Goal: Task Accomplishment & Management: Complete application form

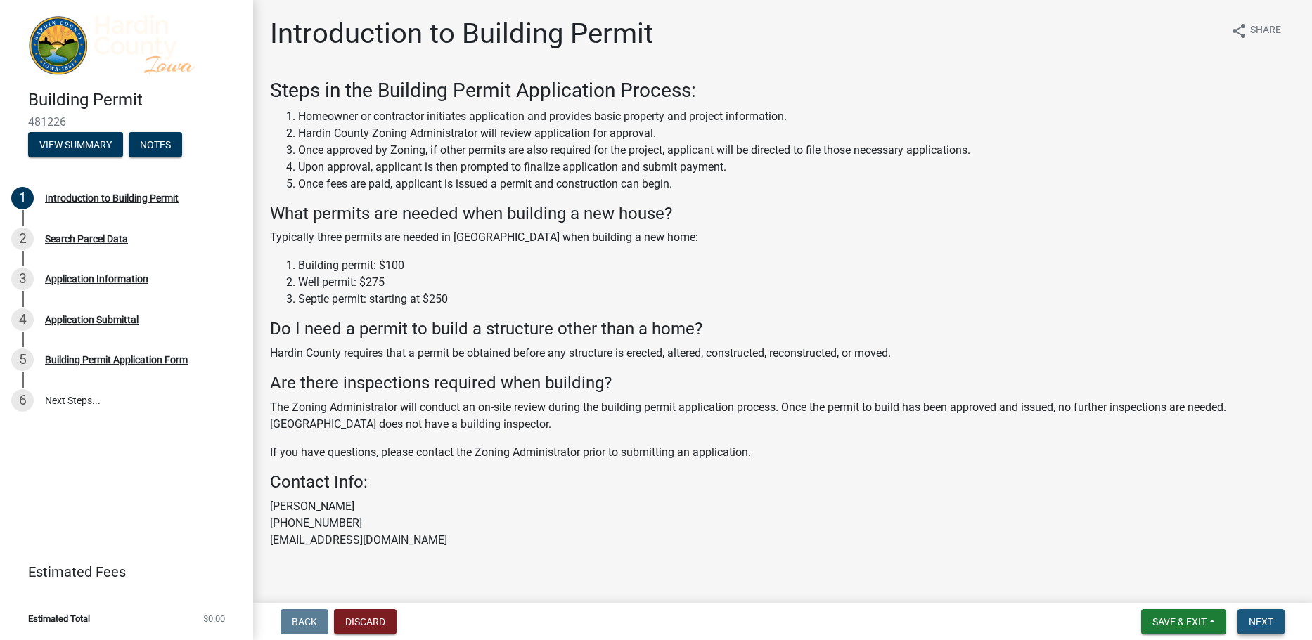
click at [1264, 624] on span "Next" at bounding box center [1261, 622] width 25 height 11
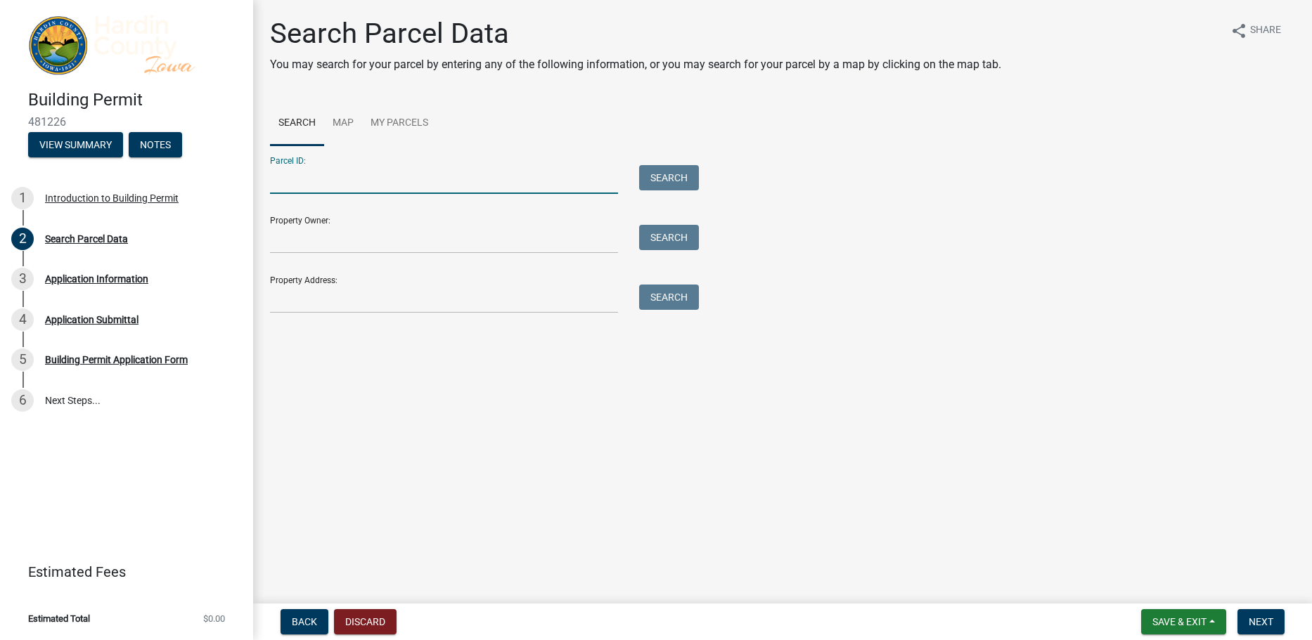
click at [417, 175] on input "Parcel ID:" at bounding box center [444, 179] width 348 height 29
paste input "881914100003"
click at [299, 174] on input "881914100003" at bounding box center [444, 179] width 348 height 29
click at [292, 182] on input "881914100003" at bounding box center [444, 179] width 348 height 29
type input "881914100003"
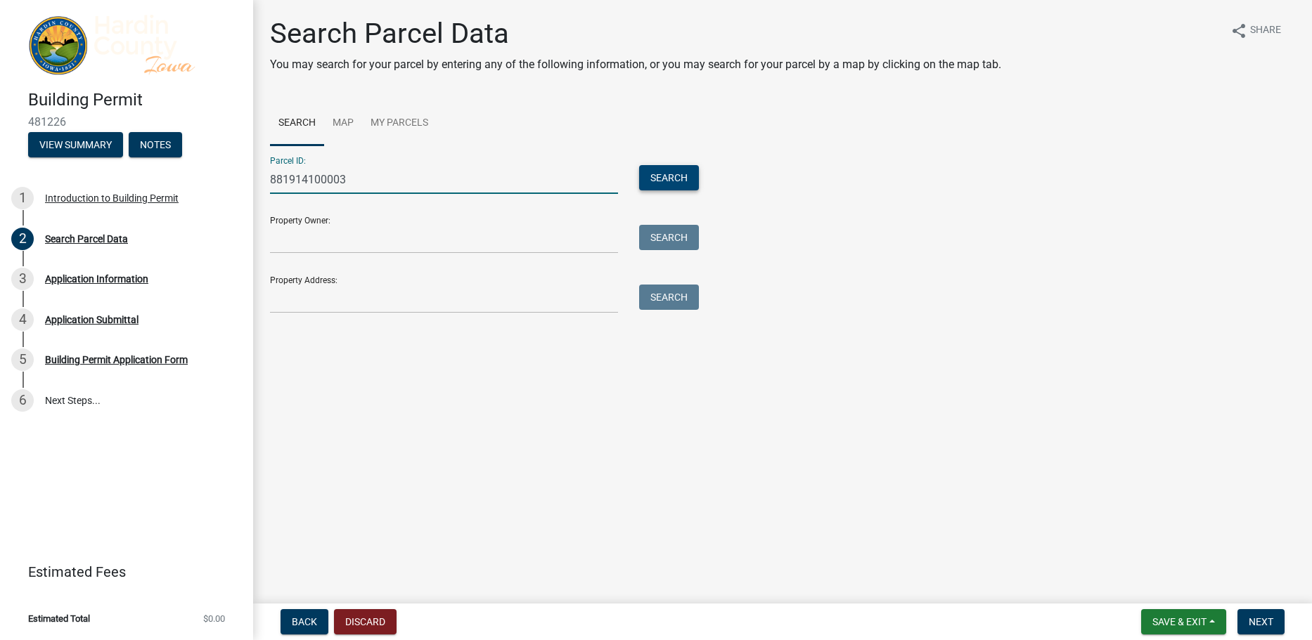
click at [676, 172] on button "Search" at bounding box center [669, 177] width 60 height 25
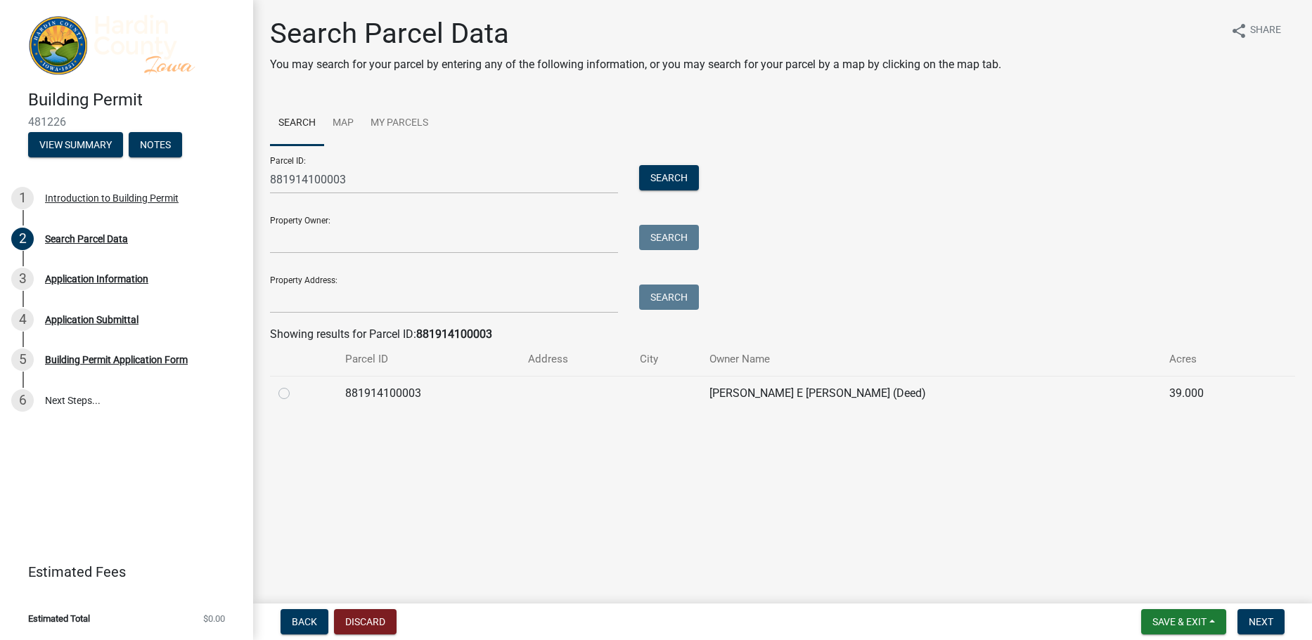
click at [408, 391] on td "881914100003" at bounding box center [428, 393] width 183 height 34
click at [295, 385] on label at bounding box center [295, 385] width 0 height 0
click at [295, 392] on input "radio" at bounding box center [299, 389] width 9 height 9
radio input "true"
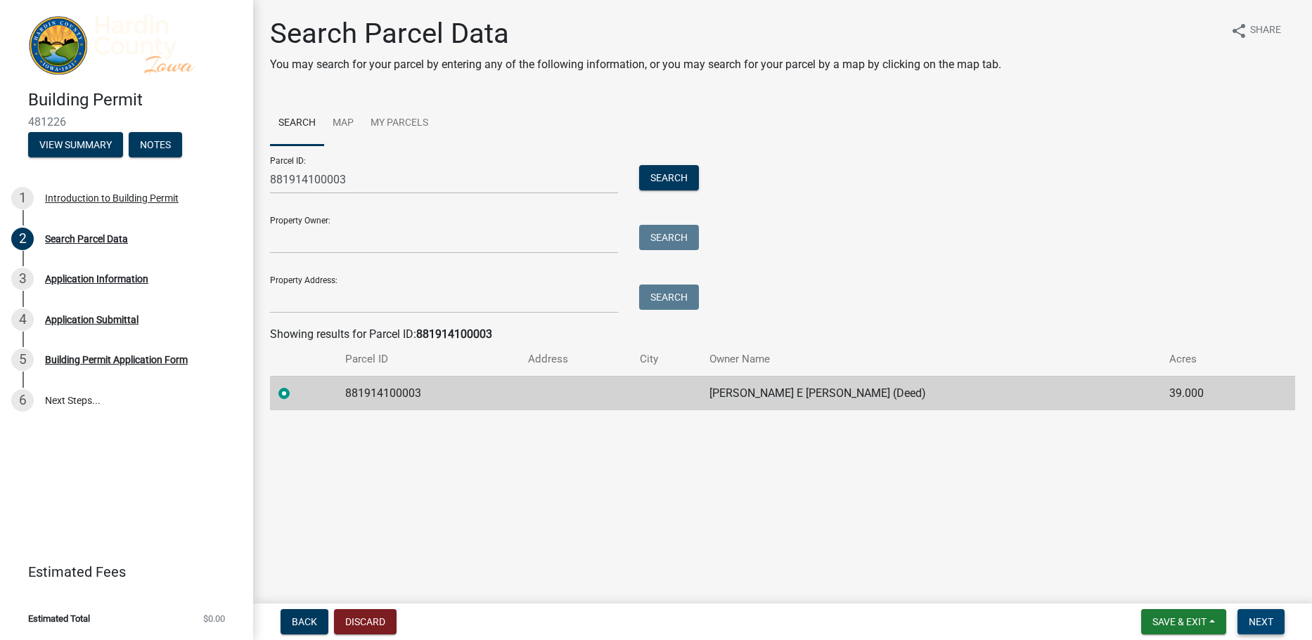
click at [1242, 621] on button "Next" at bounding box center [1260, 622] width 47 height 25
click at [1263, 620] on span "Next" at bounding box center [1261, 622] width 25 height 11
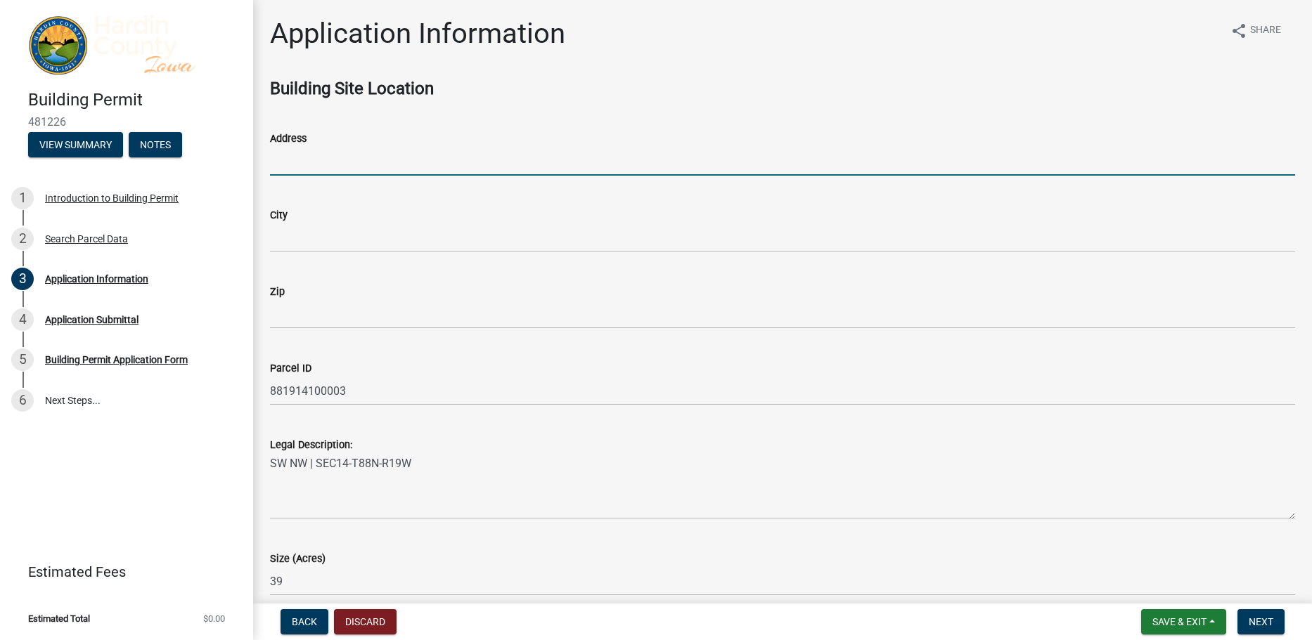
click at [361, 150] on input "Address" at bounding box center [782, 161] width 1025 height 29
click at [366, 168] on input "Address" at bounding box center [782, 161] width 1025 height 29
paste input "[STREET_ADDRESS]"
type input "[STREET_ADDRESS]"
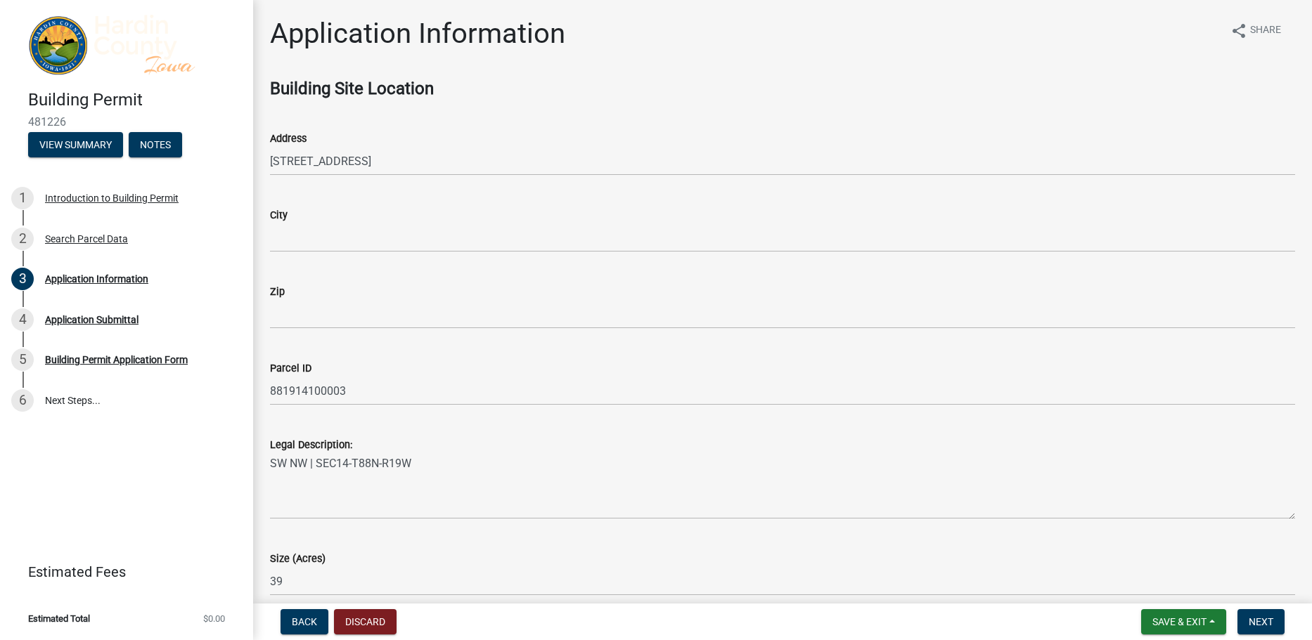
click at [366, 252] on wm-data-entity-input "City" at bounding box center [782, 225] width 1025 height 77
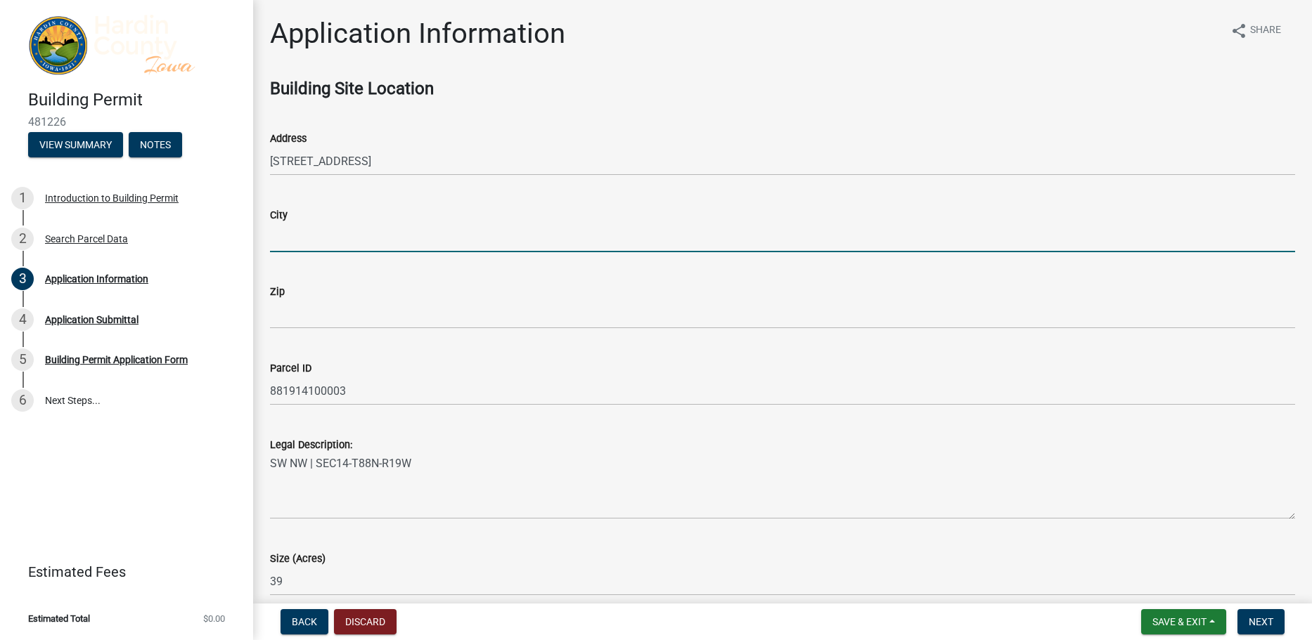
click at [370, 243] on input "City" at bounding box center [782, 238] width 1025 height 29
paste input "STEAMBOAT ROCK"
type input "STEAMBOAT ROCK"
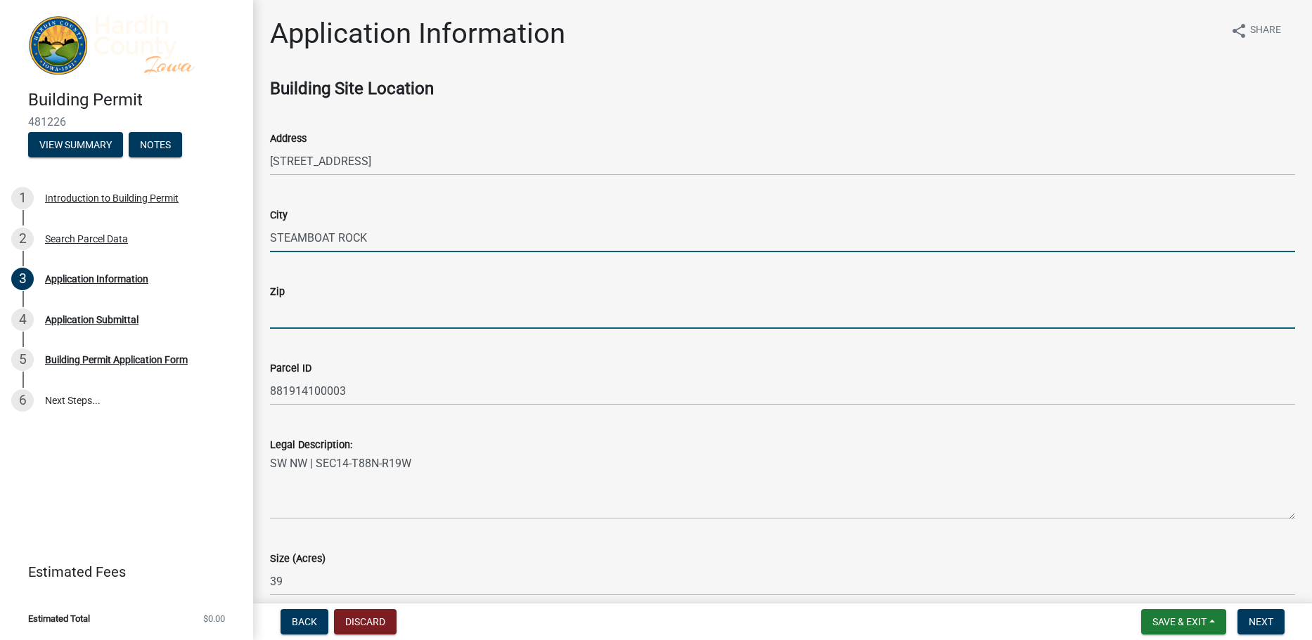
click at [312, 316] on input "Zip" at bounding box center [782, 314] width 1025 height 29
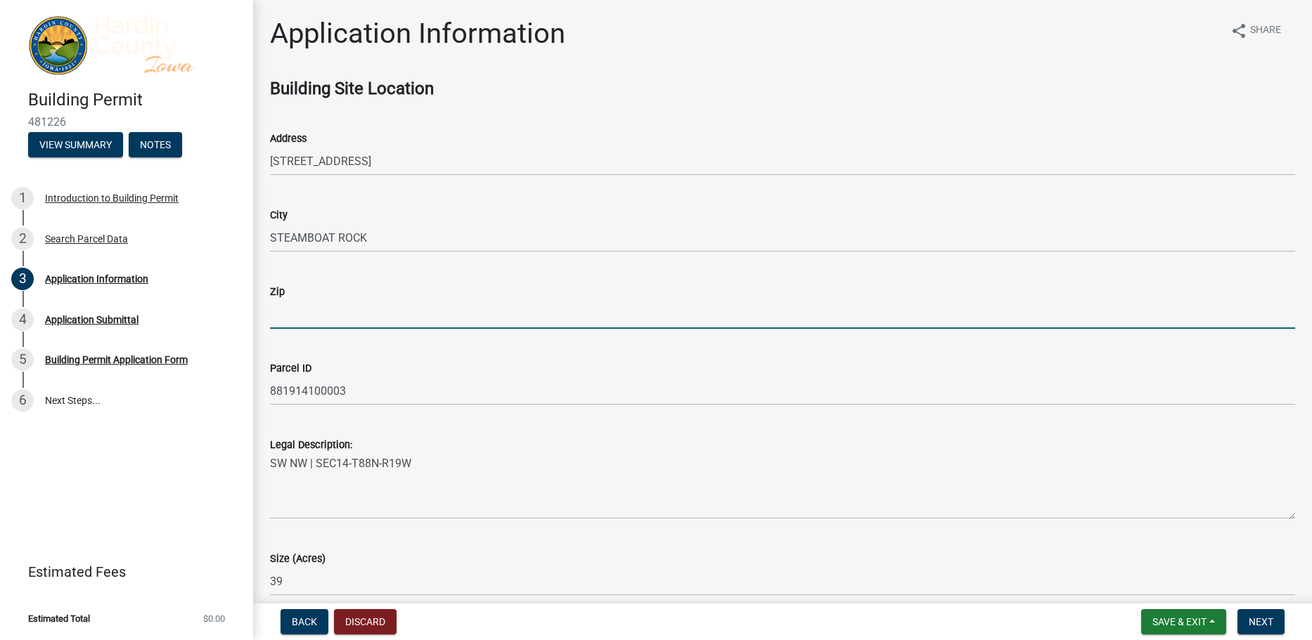
paste input "50672"
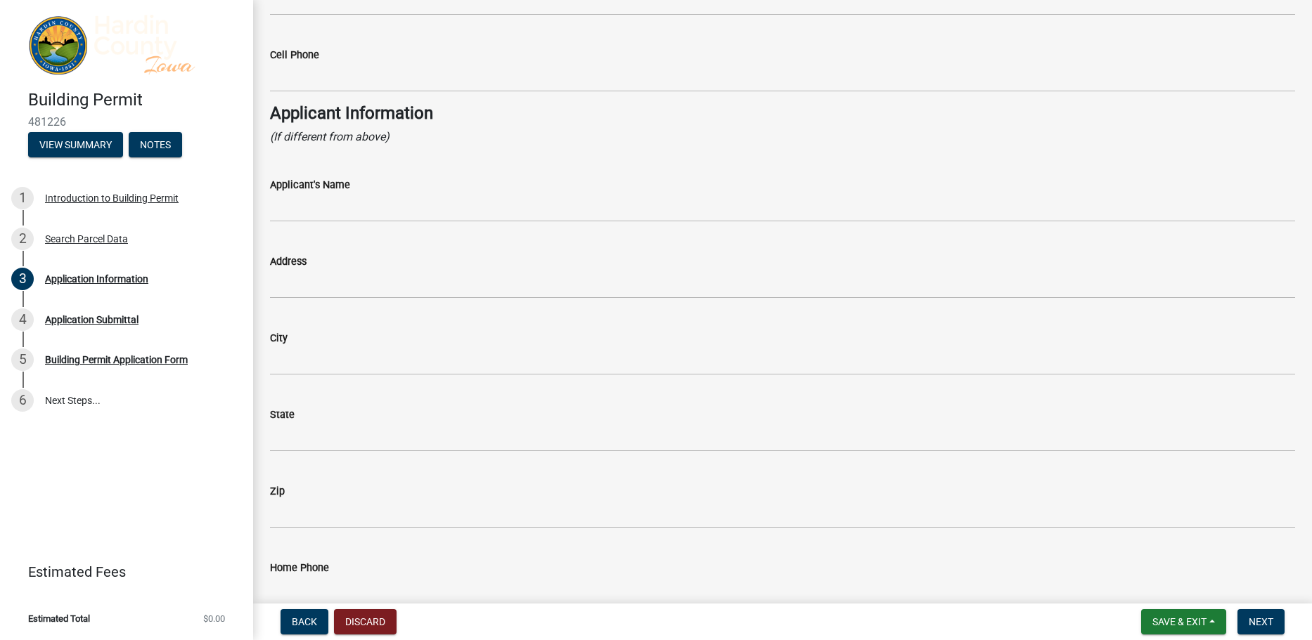
scroll to position [1195, 0]
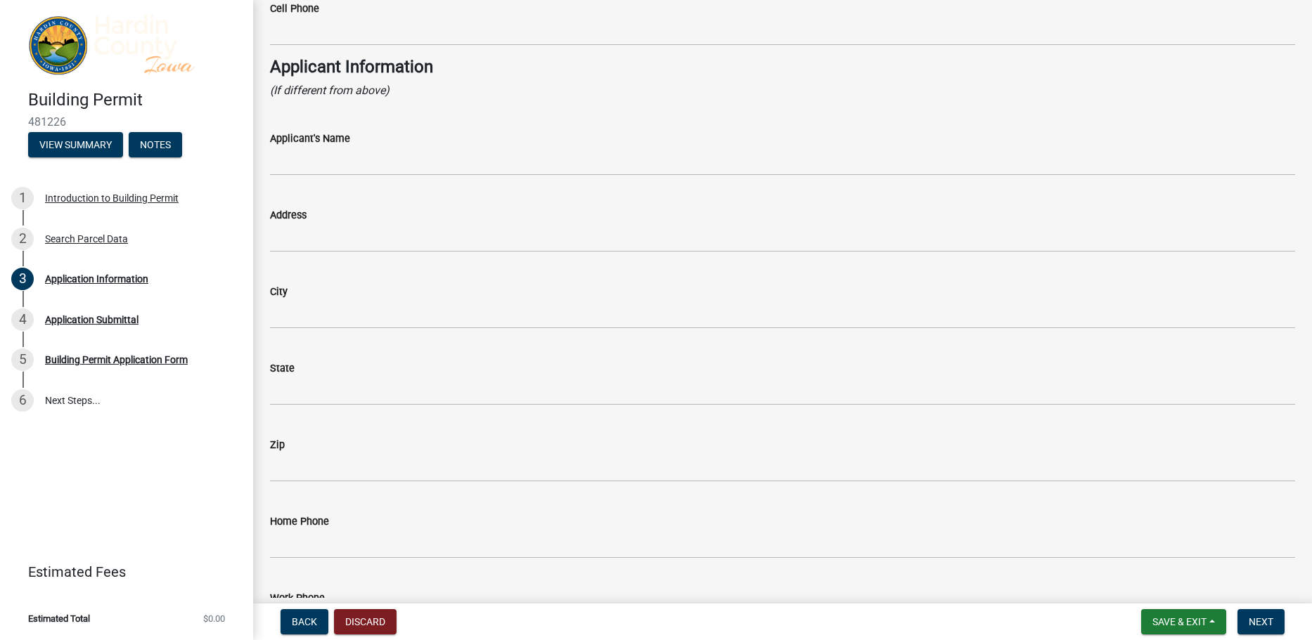
type input "50672"
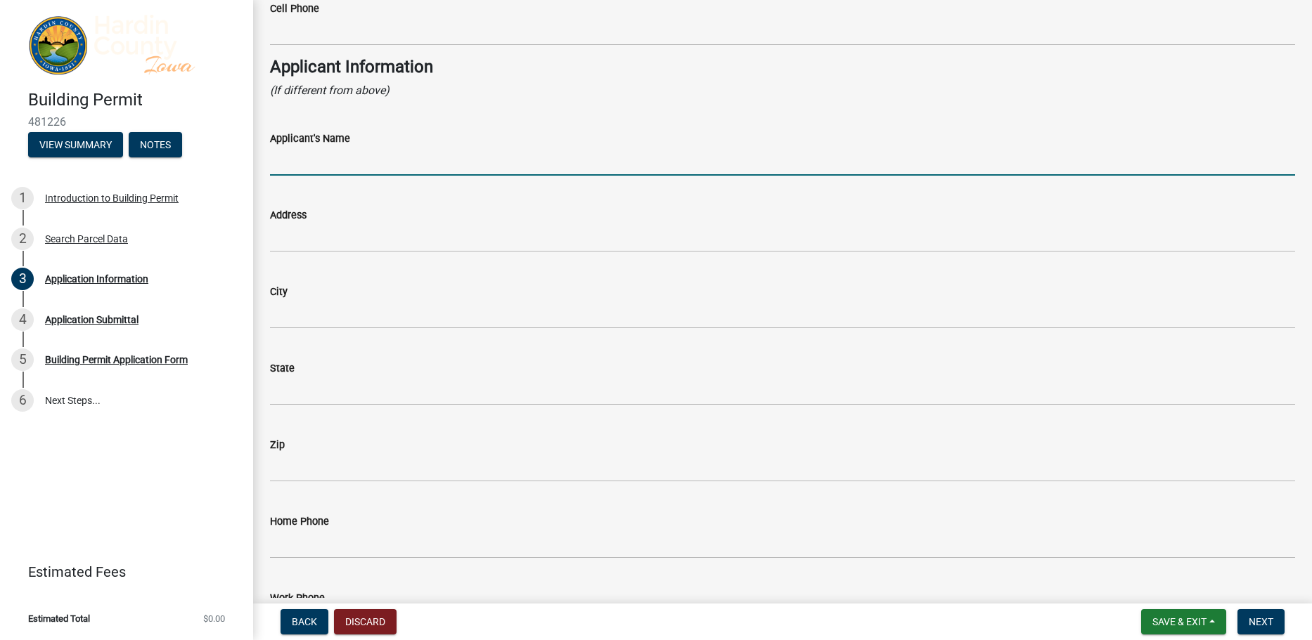
click at [333, 162] on input "Applicant's Name" at bounding box center [782, 161] width 1025 height 29
type input "[PERSON_NAME] o.b.o AT&T"
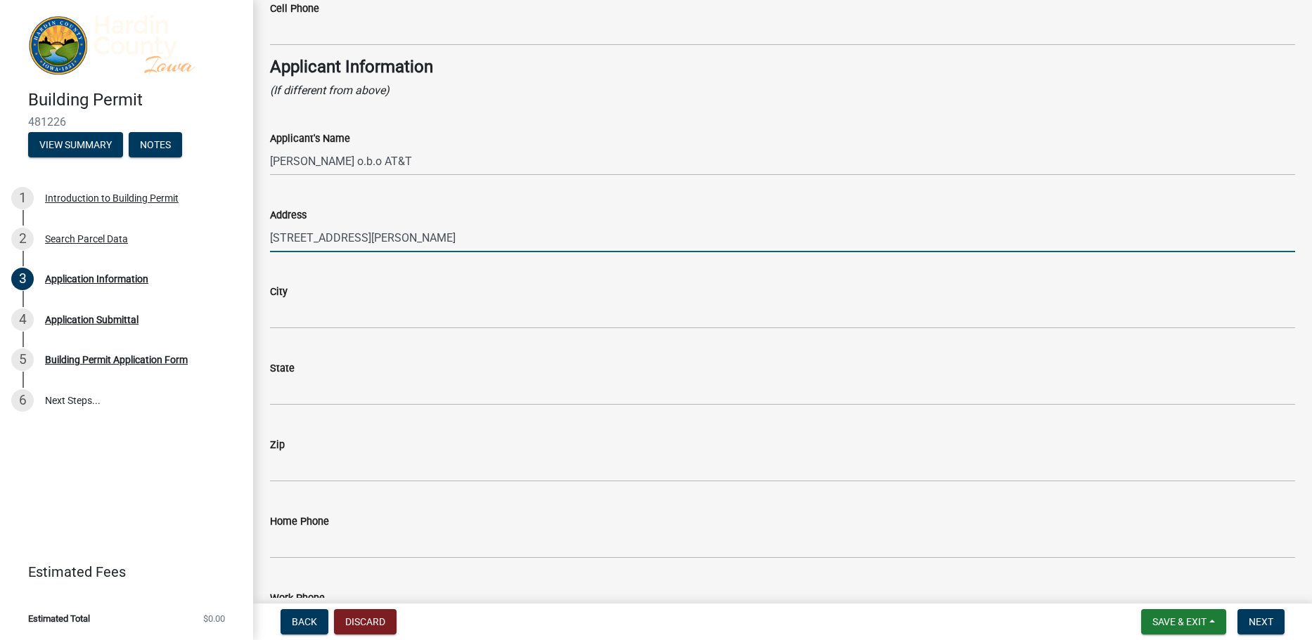
type input "[STREET_ADDRESS][PERSON_NAME]"
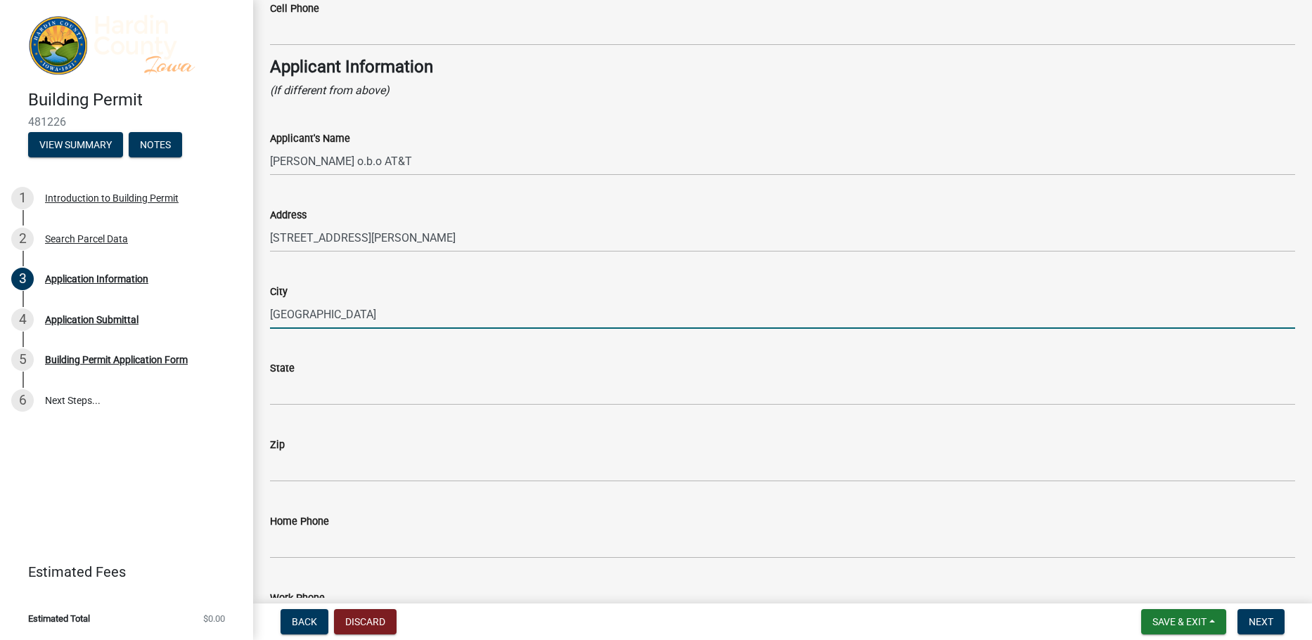
type input "[GEOGRAPHIC_DATA]"
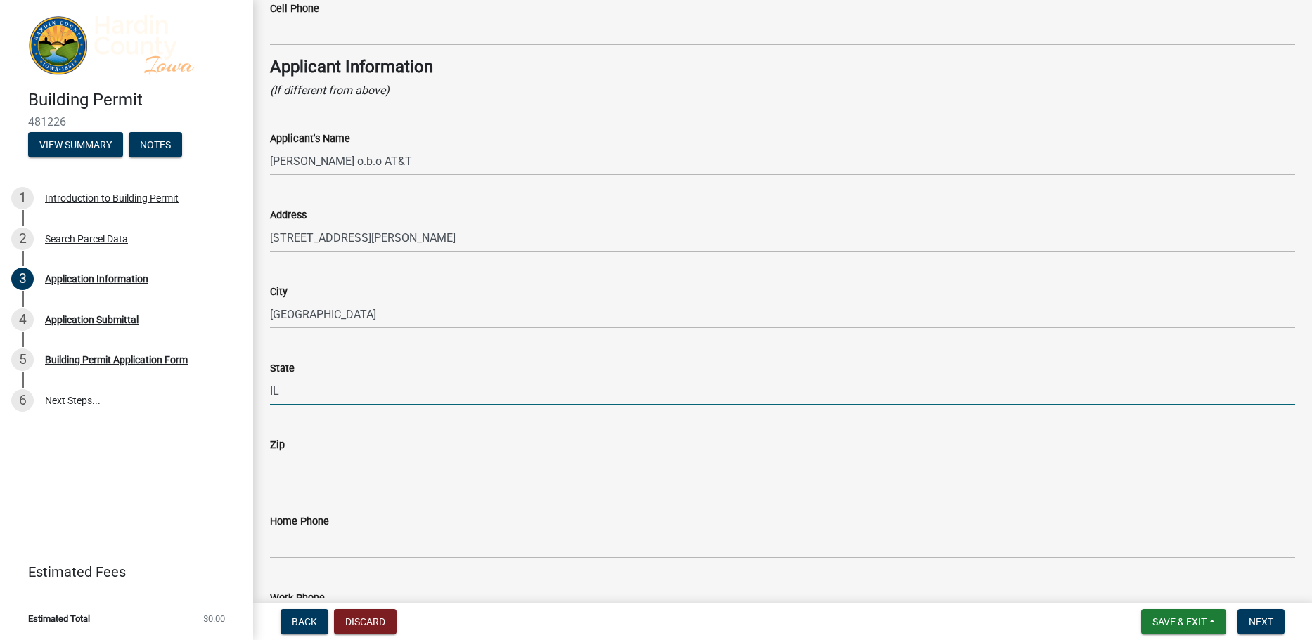
type input "IL"
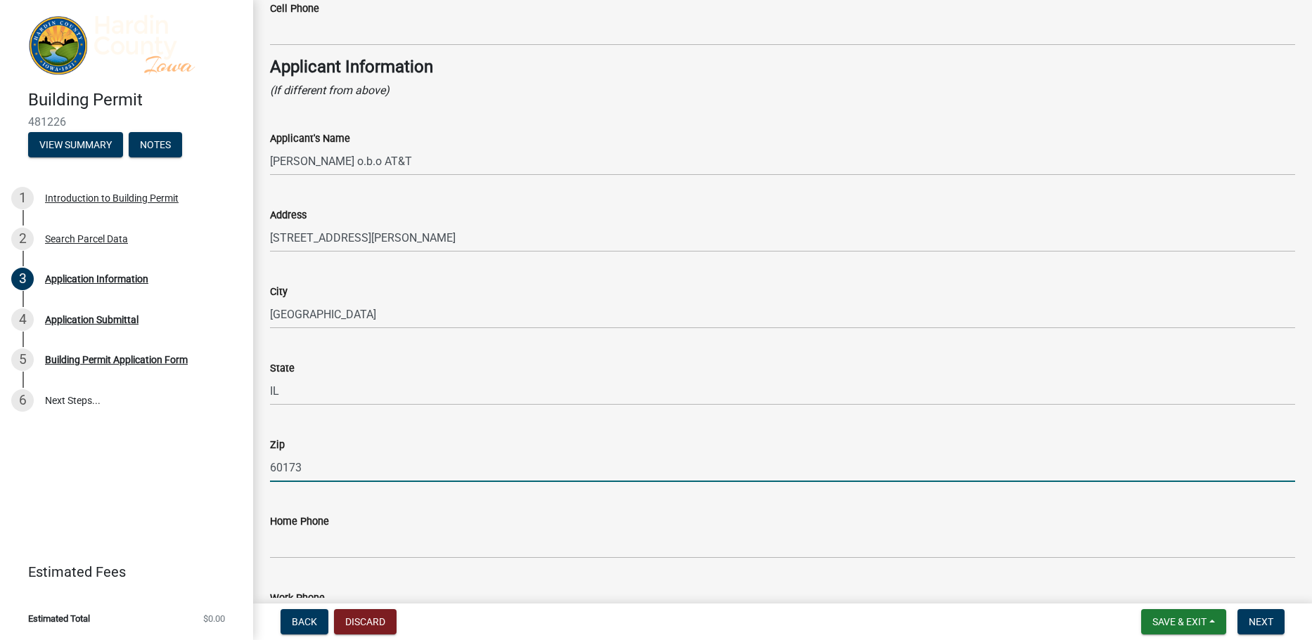
type input "60173"
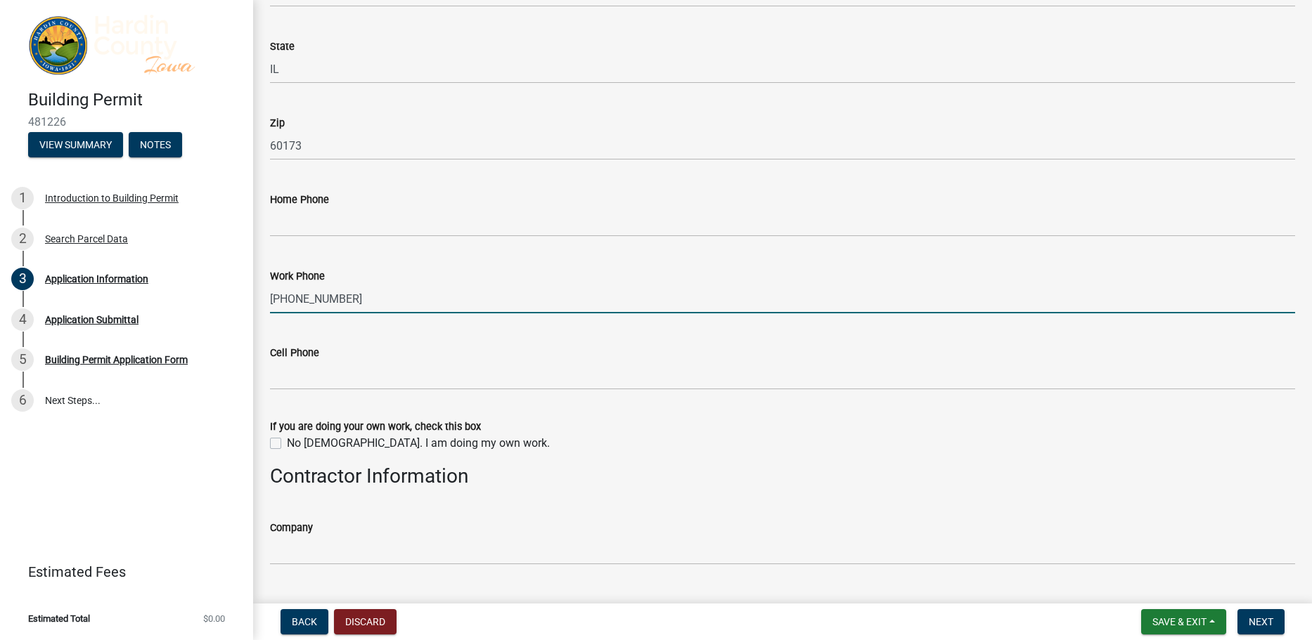
scroll to position [1798, 0]
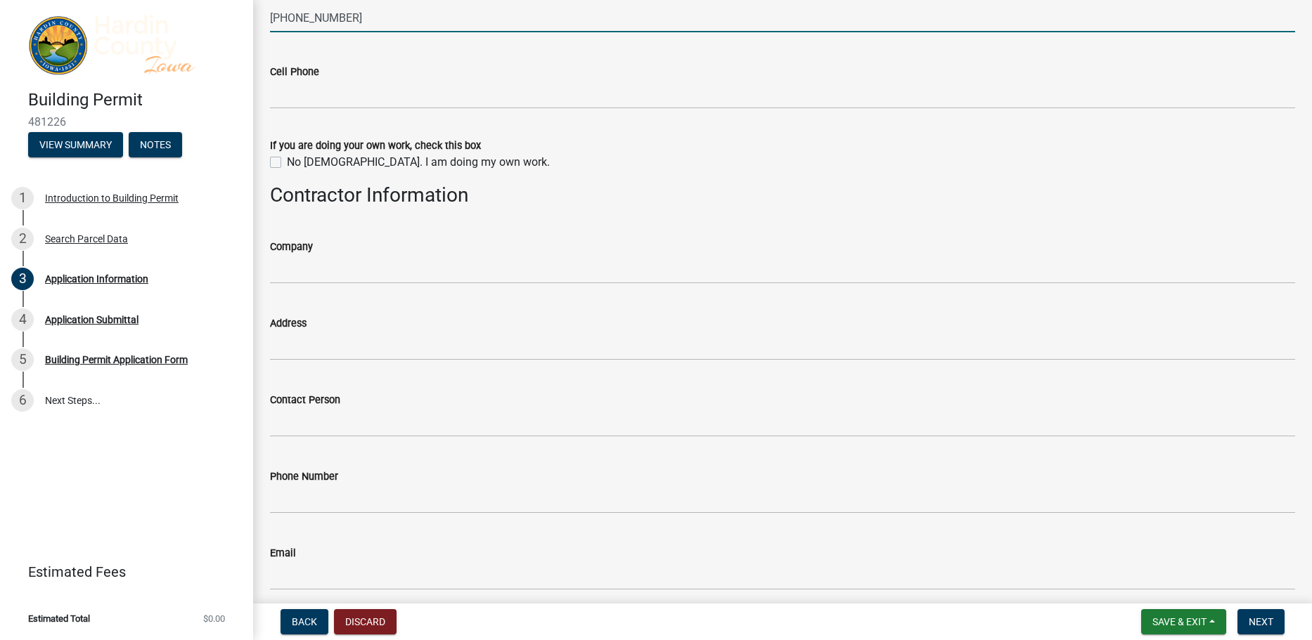
type input "[PHONE_NUMBER]"
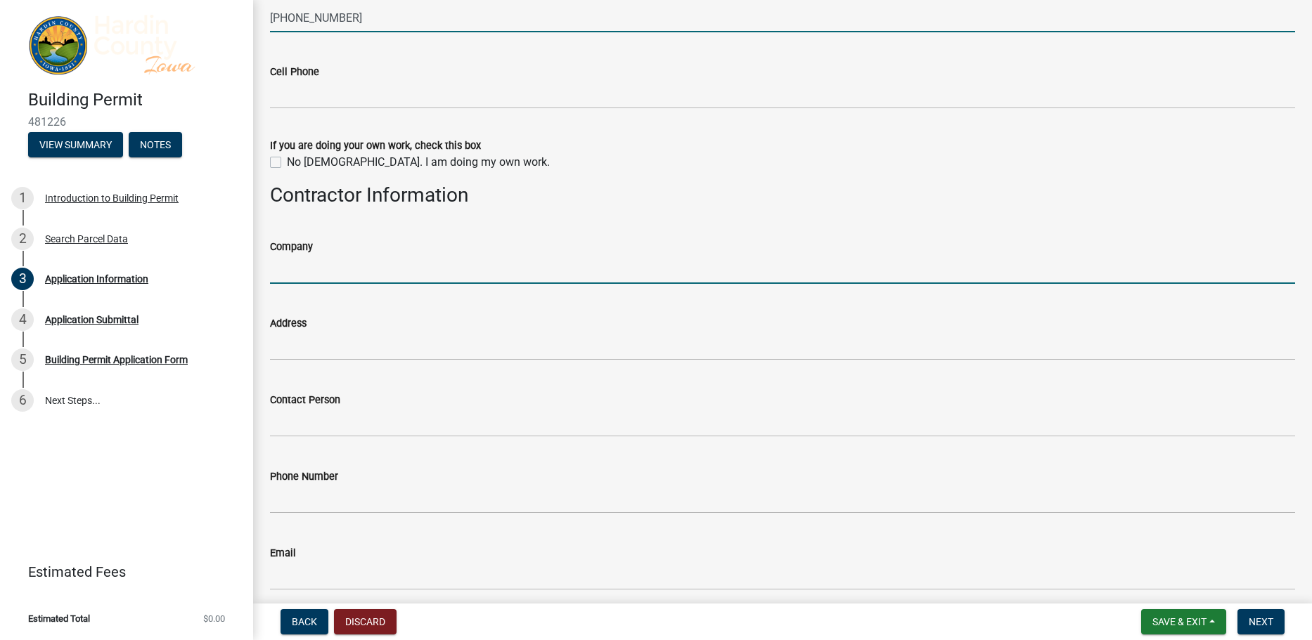
click at [302, 271] on input "Company" at bounding box center [782, 269] width 1025 height 29
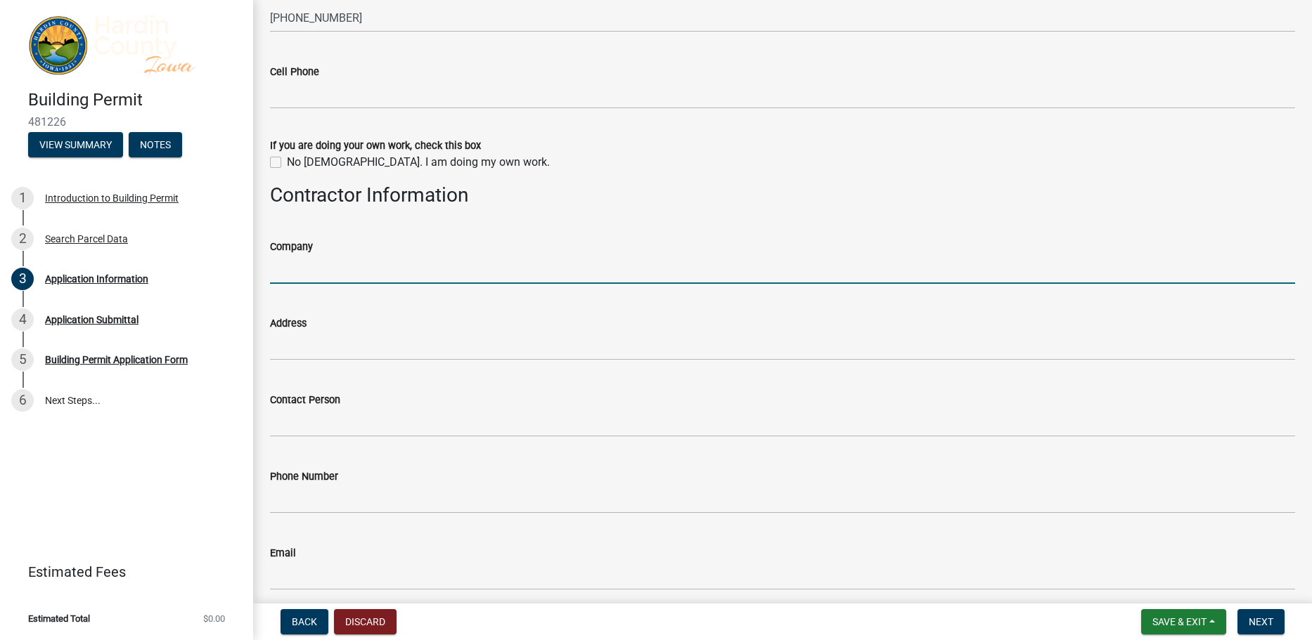
paste input "AMENTUM DIGITAL INFRASTRUCTURE INC"
type input "AMENTUM DIGITAL INFRASTRUCTURE INC"
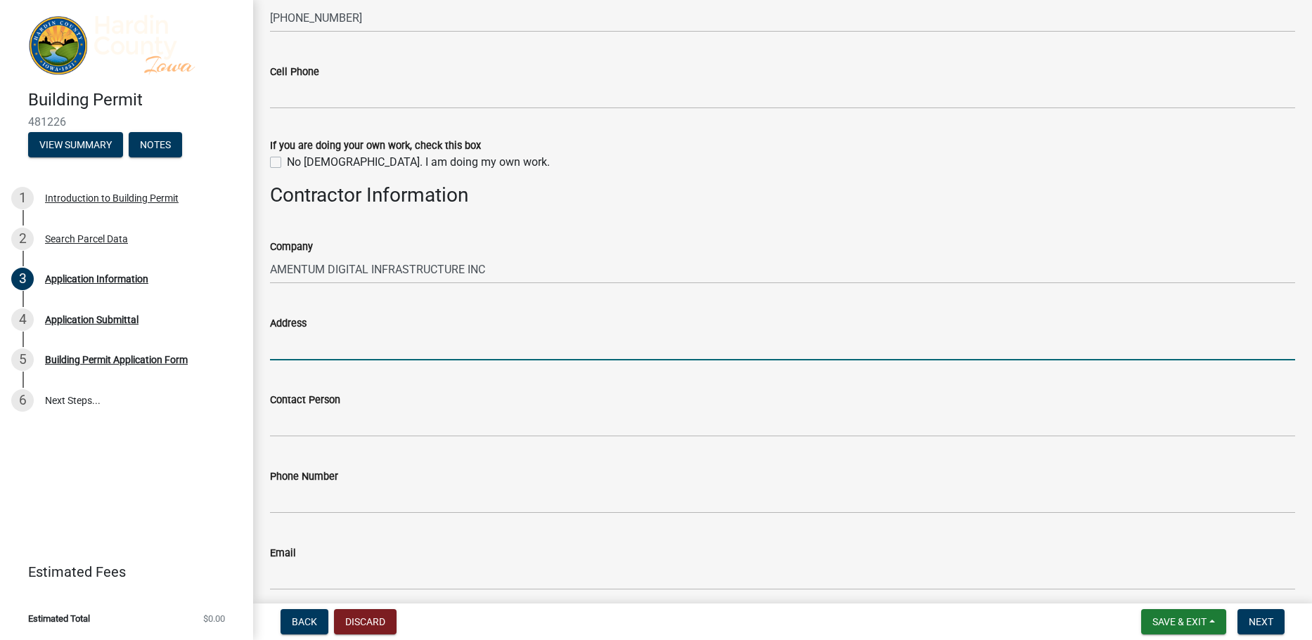
click at [460, 345] on input "Address" at bounding box center [782, 346] width 1025 height 29
paste input "[STREET_ADDRESS]"
type input "[STREET_ADDRESS]"
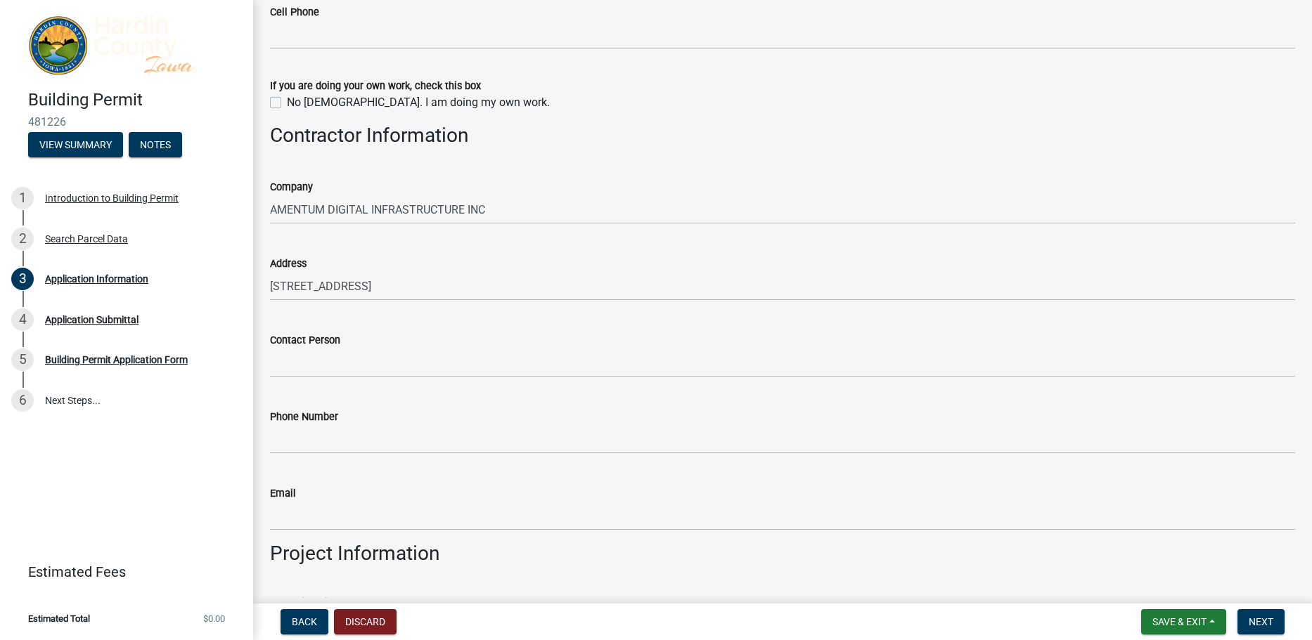
scroll to position [1939, 0]
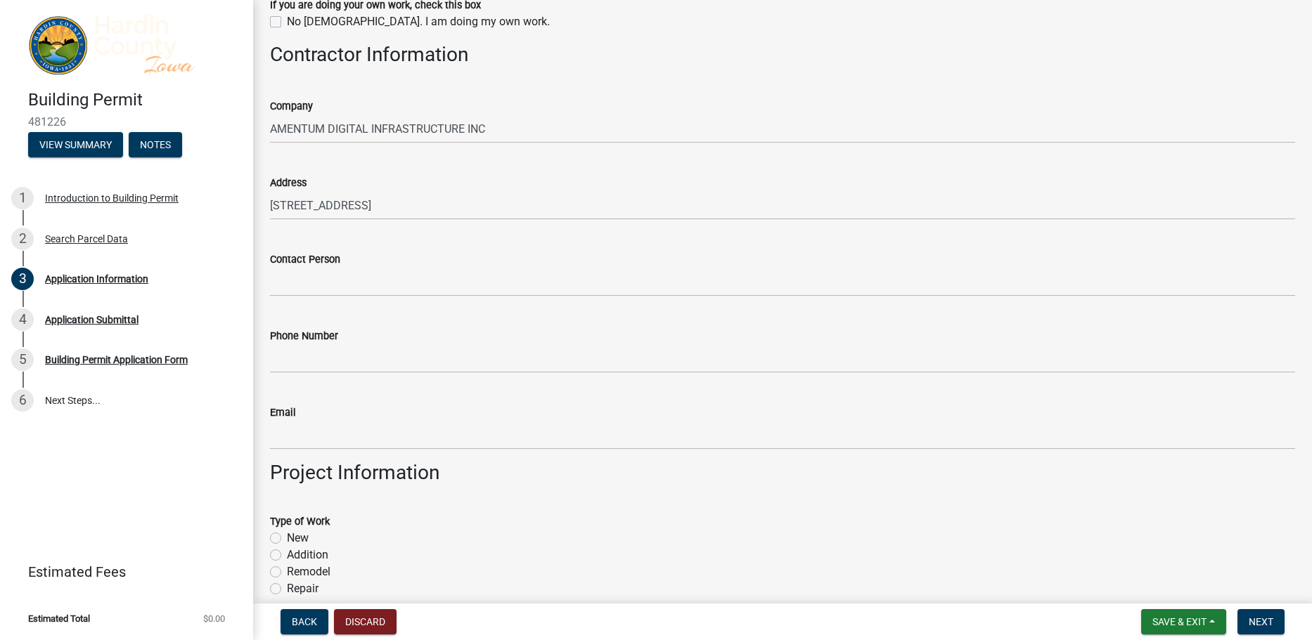
click at [482, 387] on div "Email" at bounding box center [782, 417] width 1025 height 65
drag, startPoint x: 482, startPoint y: 373, endPoint x: 486, endPoint y: 367, distance: 7.6
click at [482, 373] on wm-data-entity-input "Phone Number" at bounding box center [782, 346] width 1025 height 77
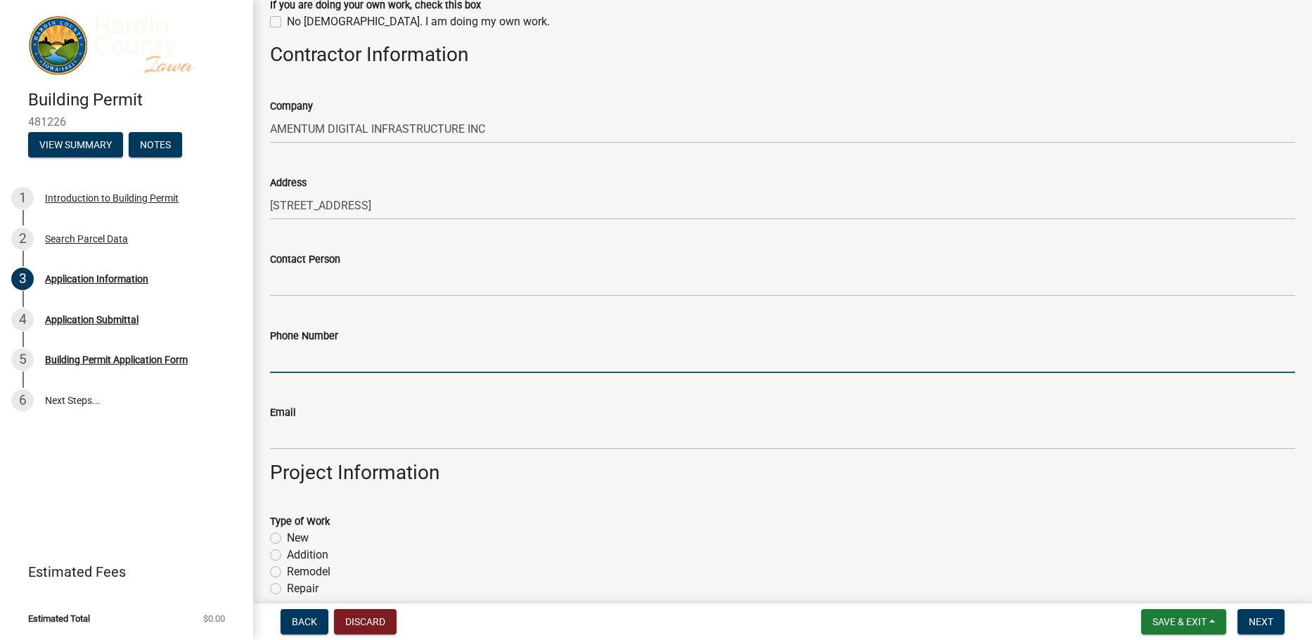
click at [486, 366] on input "Phone Number" at bounding box center [782, 358] width 1025 height 29
paste input "[PHONE_NUMBER]"
type input "[PHONE_NUMBER]"
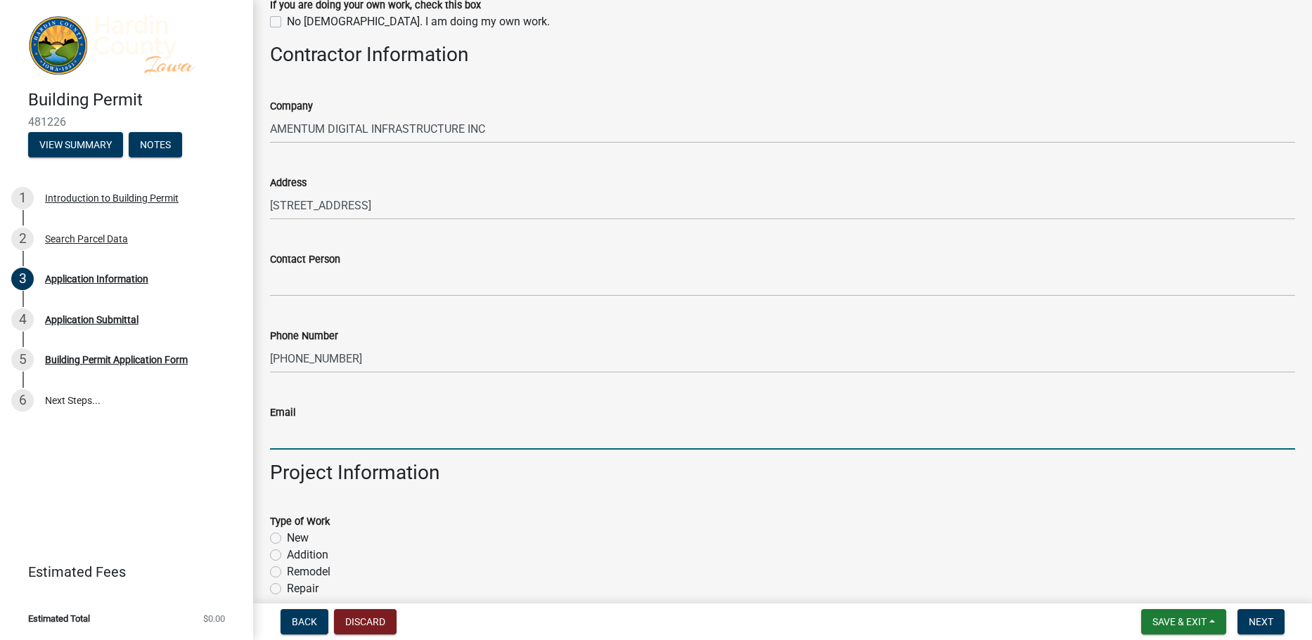
click at [470, 437] on input "Email" at bounding box center [782, 435] width 1025 height 29
paste input "[PERSON_NAME][EMAIL_ADDRESS][PERSON_NAME][DOMAIN_NAME]"
type input "[PERSON_NAME][EMAIL_ADDRESS][PERSON_NAME][DOMAIN_NAME]"
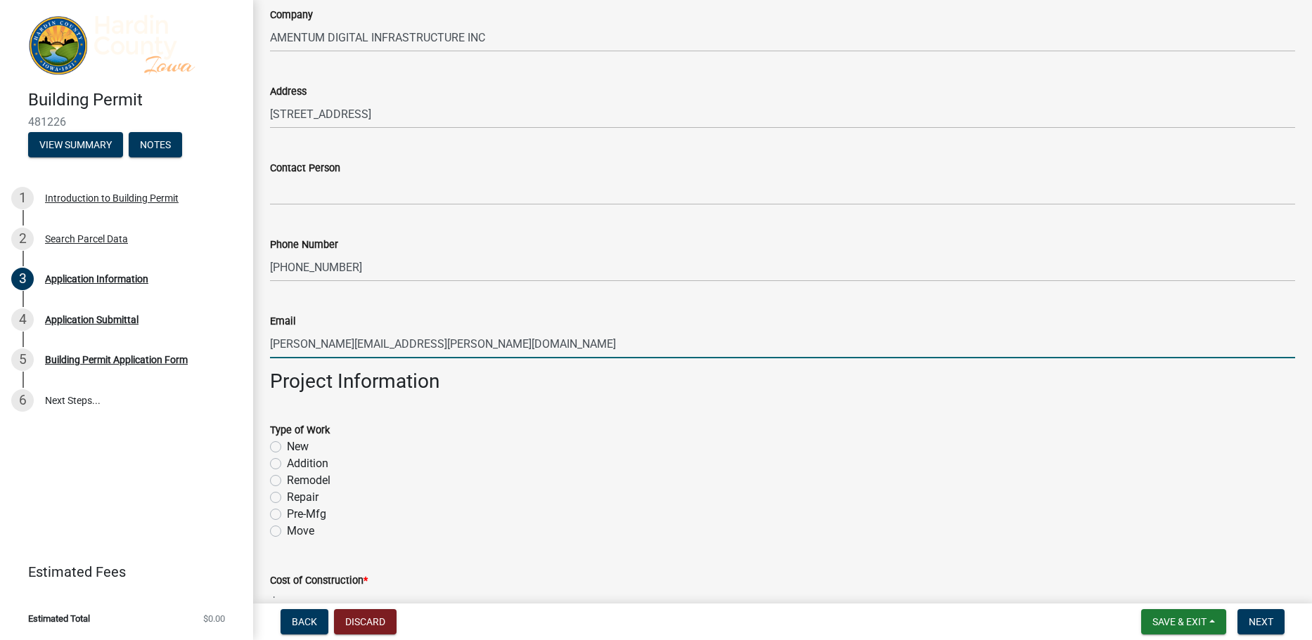
scroll to position [2150, 0]
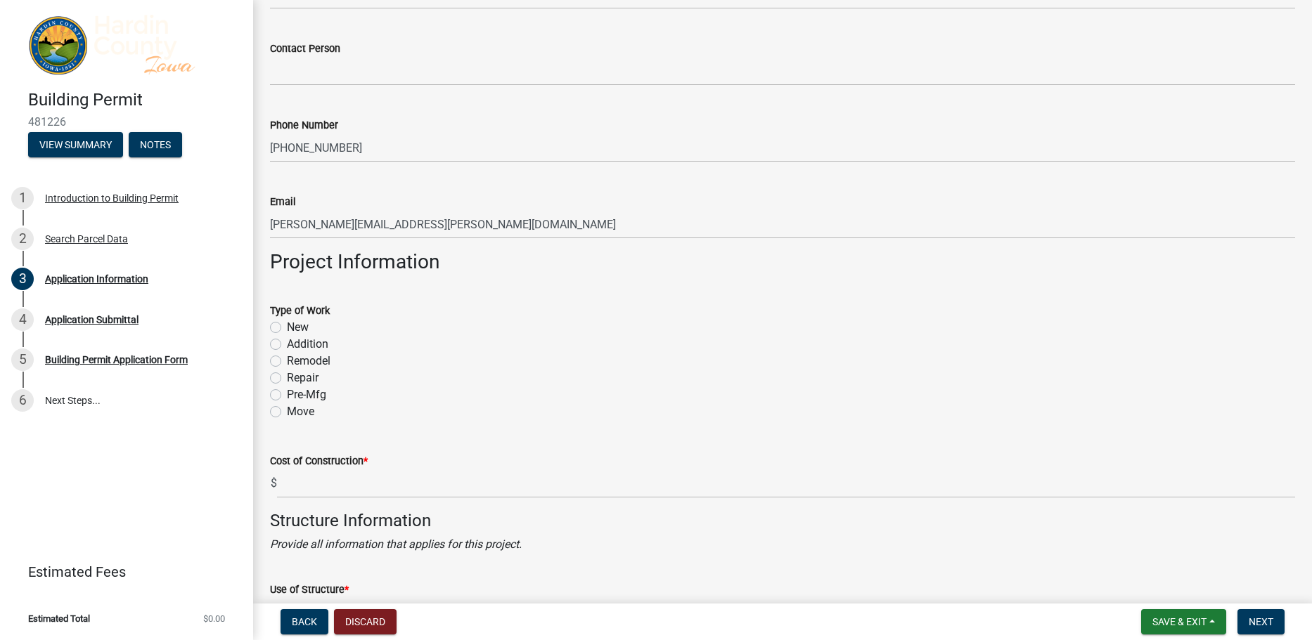
click at [295, 370] on label "Repair" at bounding box center [303, 378] width 32 height 17
click at [295, 370] on input "Repair" at bounding box center [291, 374] width 9 height 9
radio input "true"
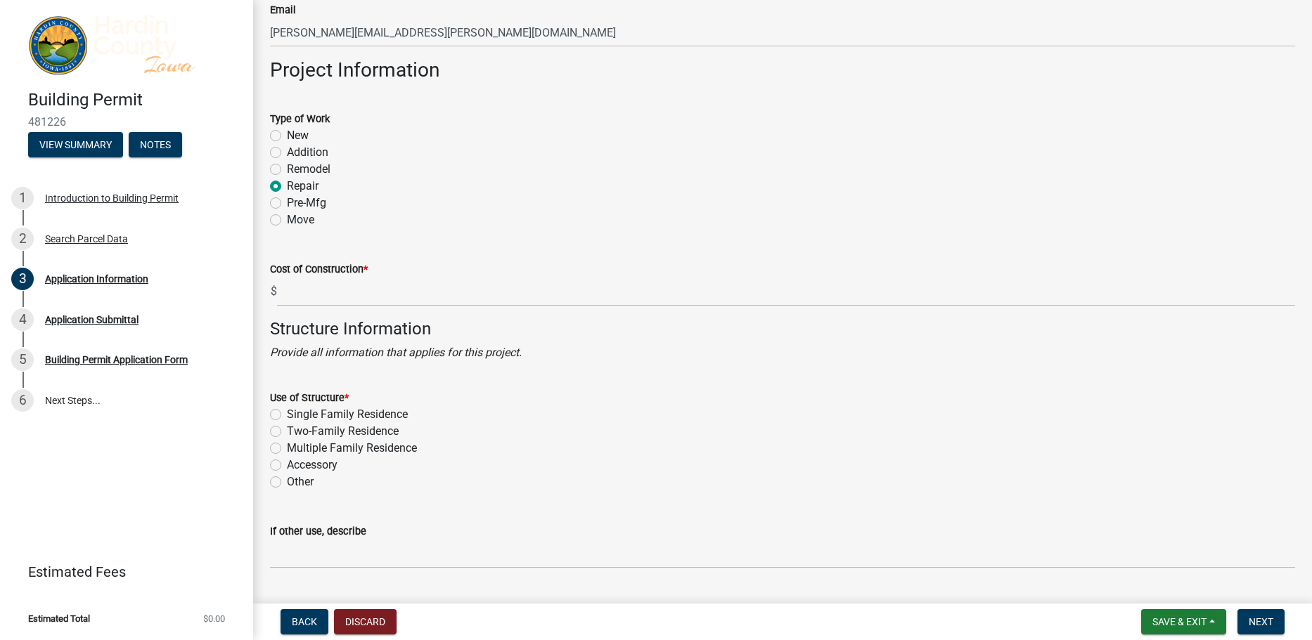
scroll to position [2361, 0]
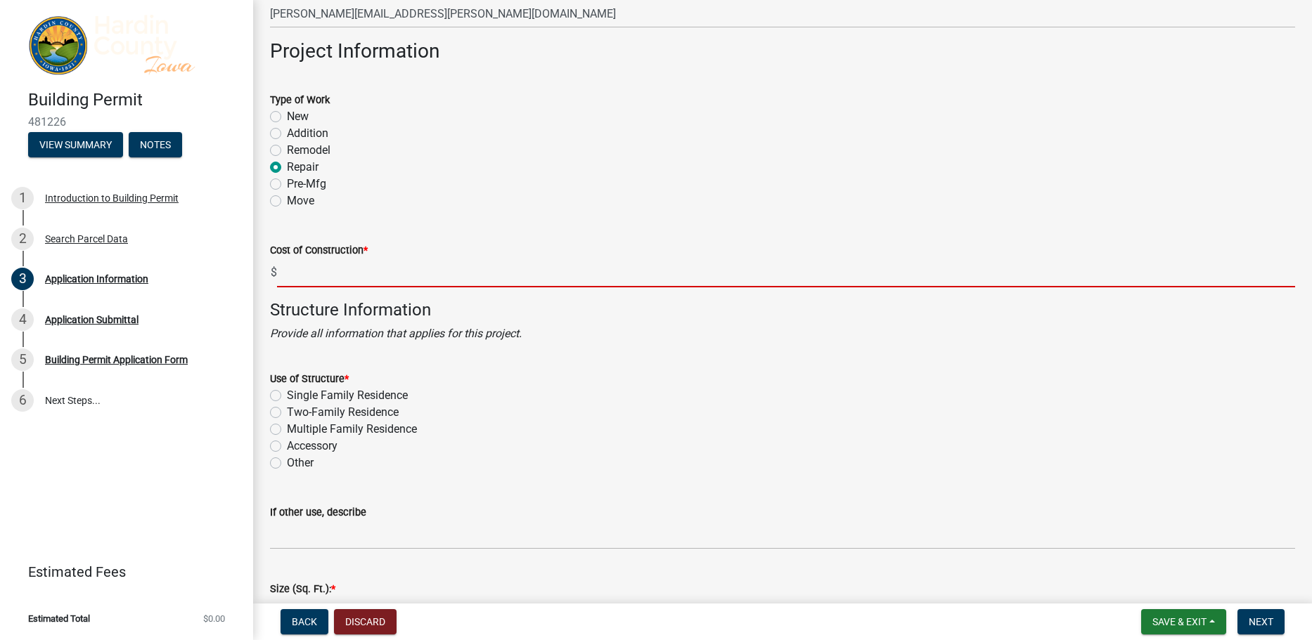
click at [325, 269] on input "text" at bounding box center [786, 273] width 1018 height 29
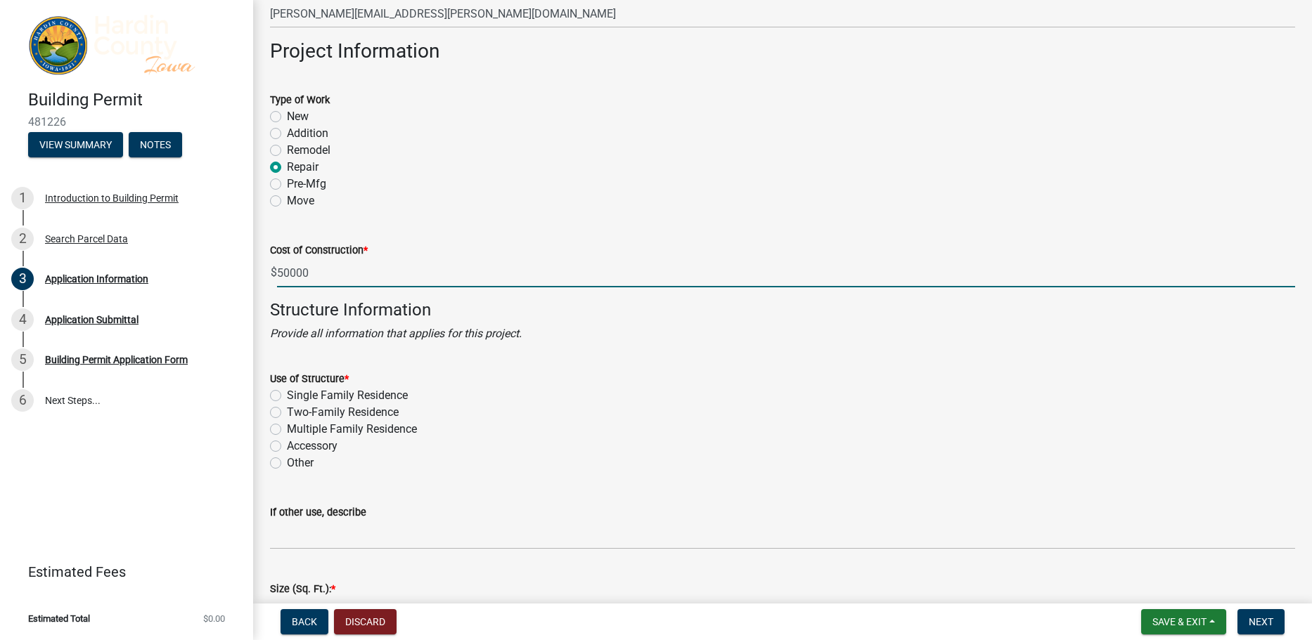
type input "50000"
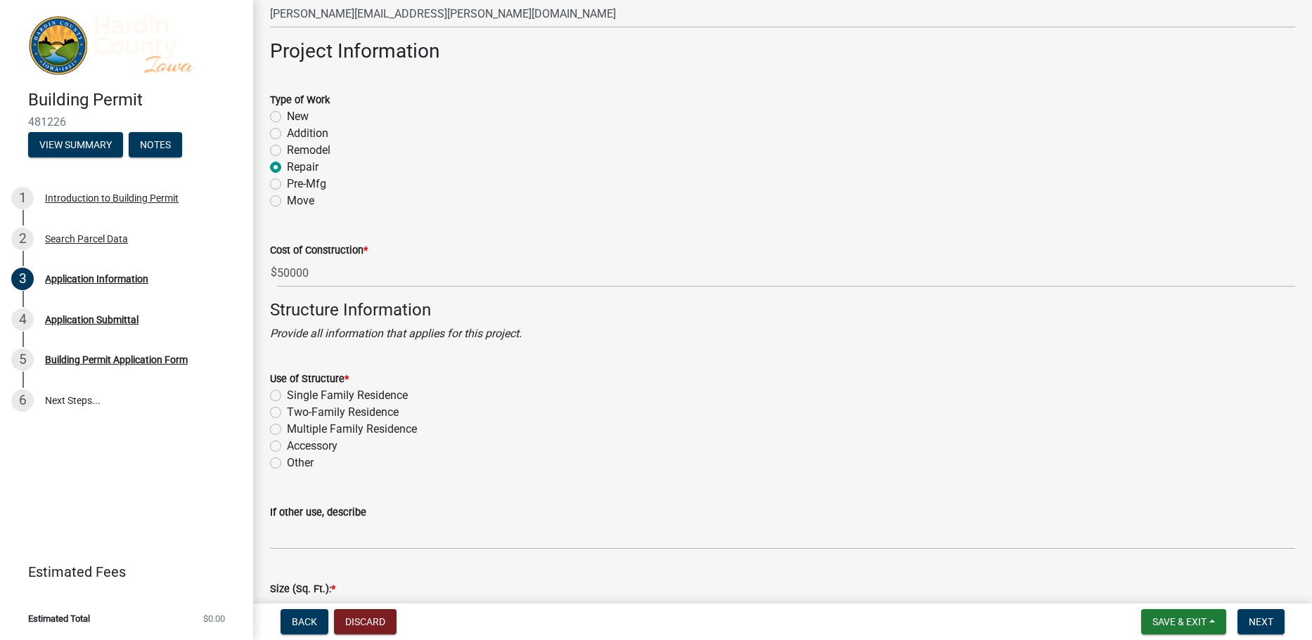
click at [287, 466] on label "Other" at bounding box center [300, 463] width 27 height 17
click at [287, 464] on input "Other" at bounding box center [291, 459] width 9 height 9
radio input "true"
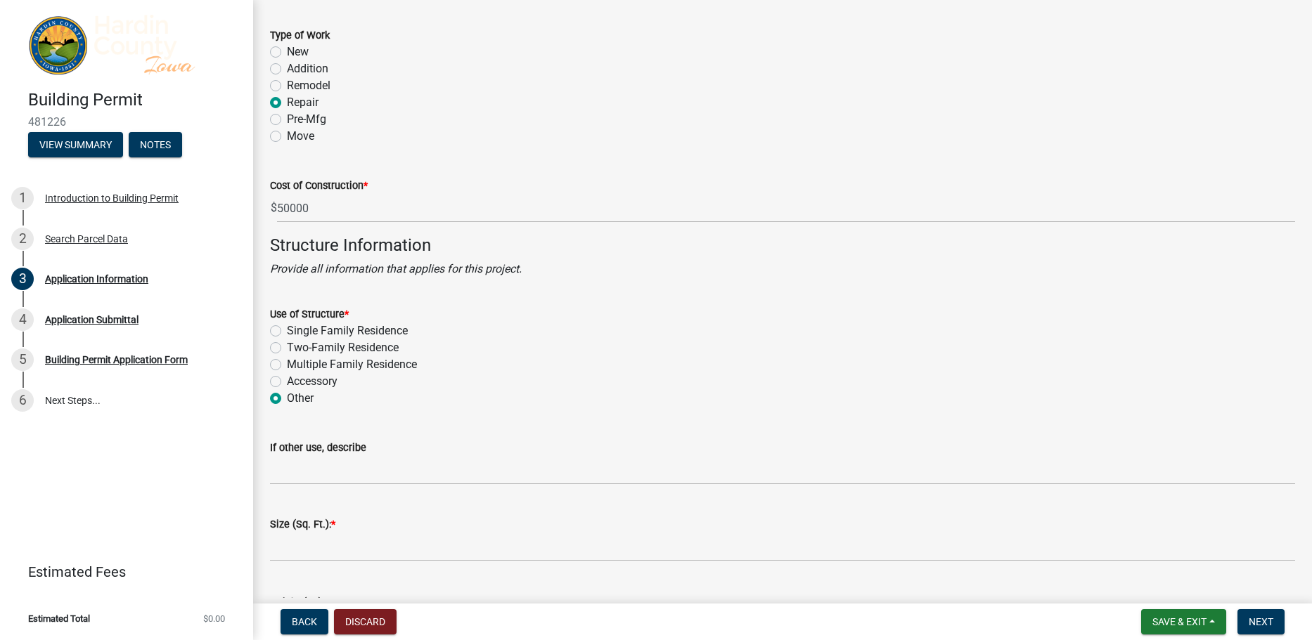
scroll to position [2501, 0]
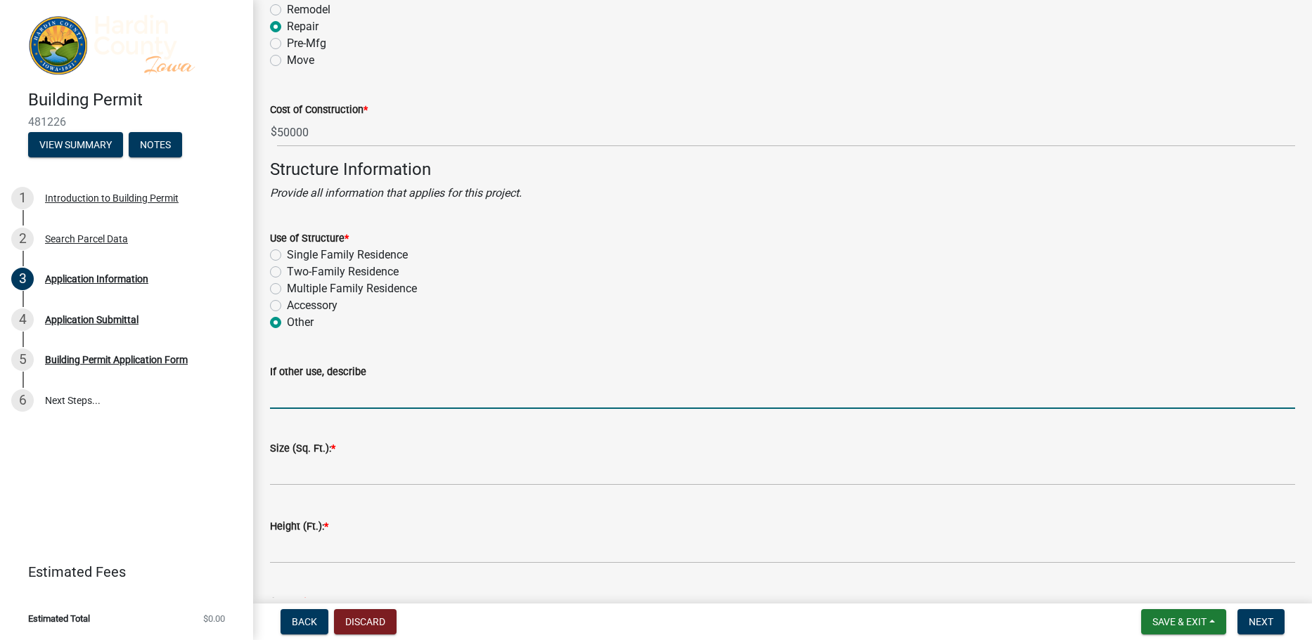
click at [349, 397] on input "If other use, describe" at bounding box center [782, 394] width 1025 height 29
type input "Telecommunication Tower"
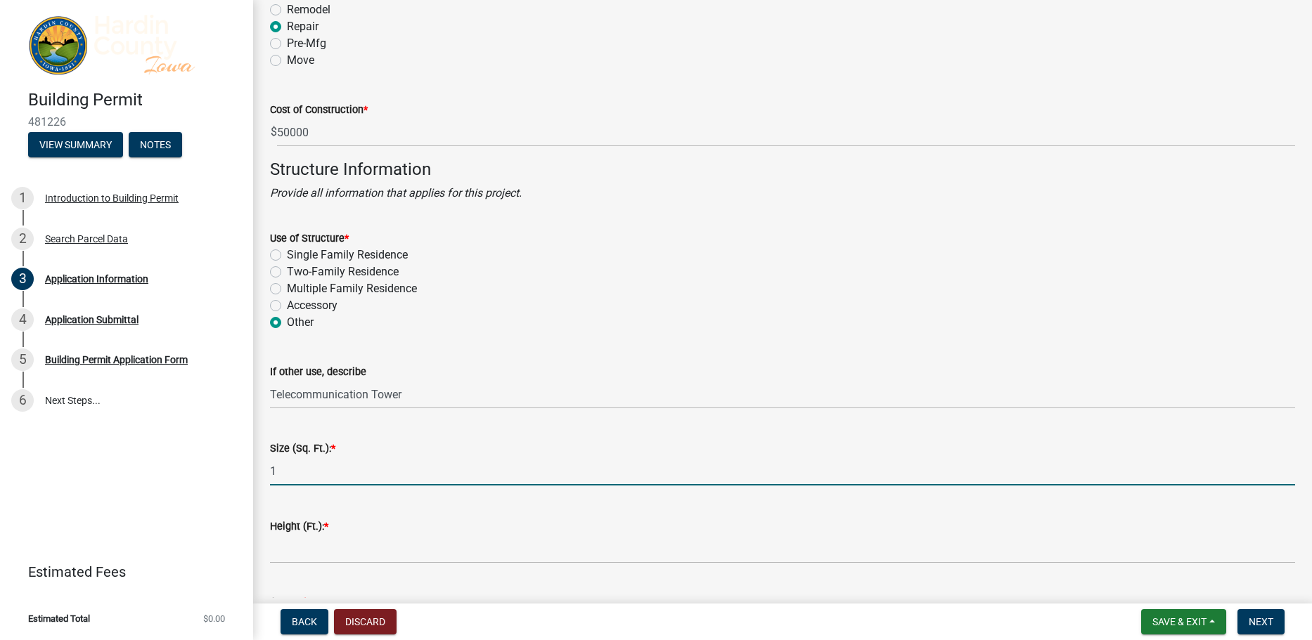
type input "1"
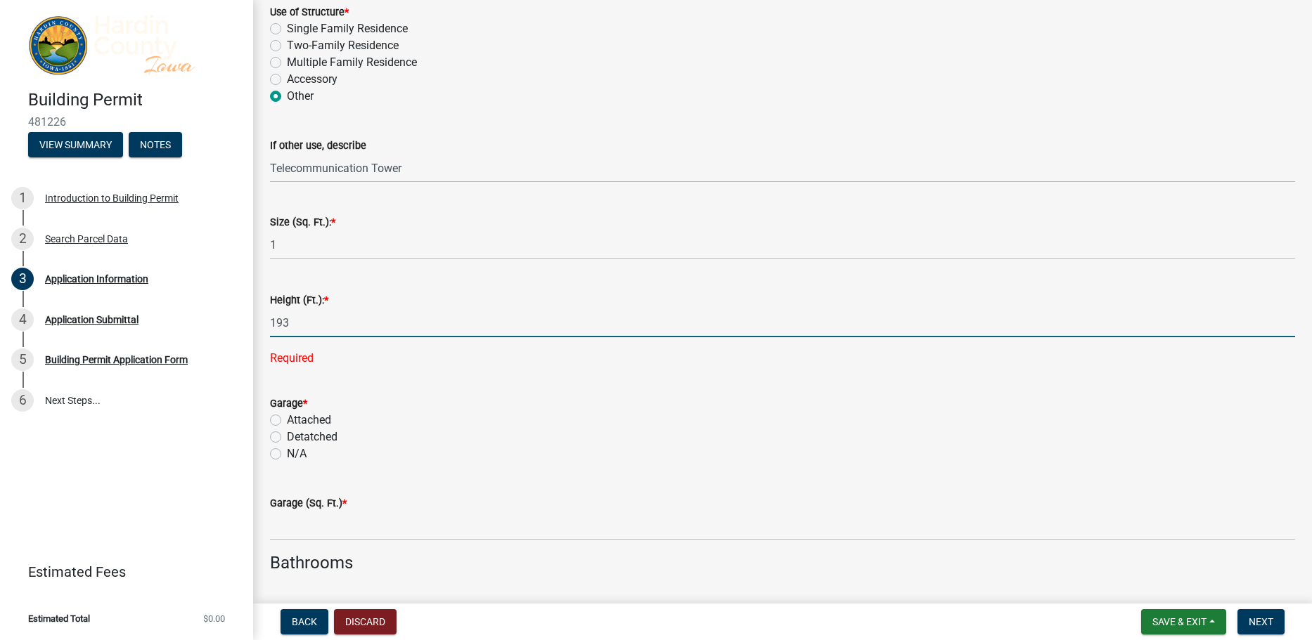
scroll to position [2923, 0]
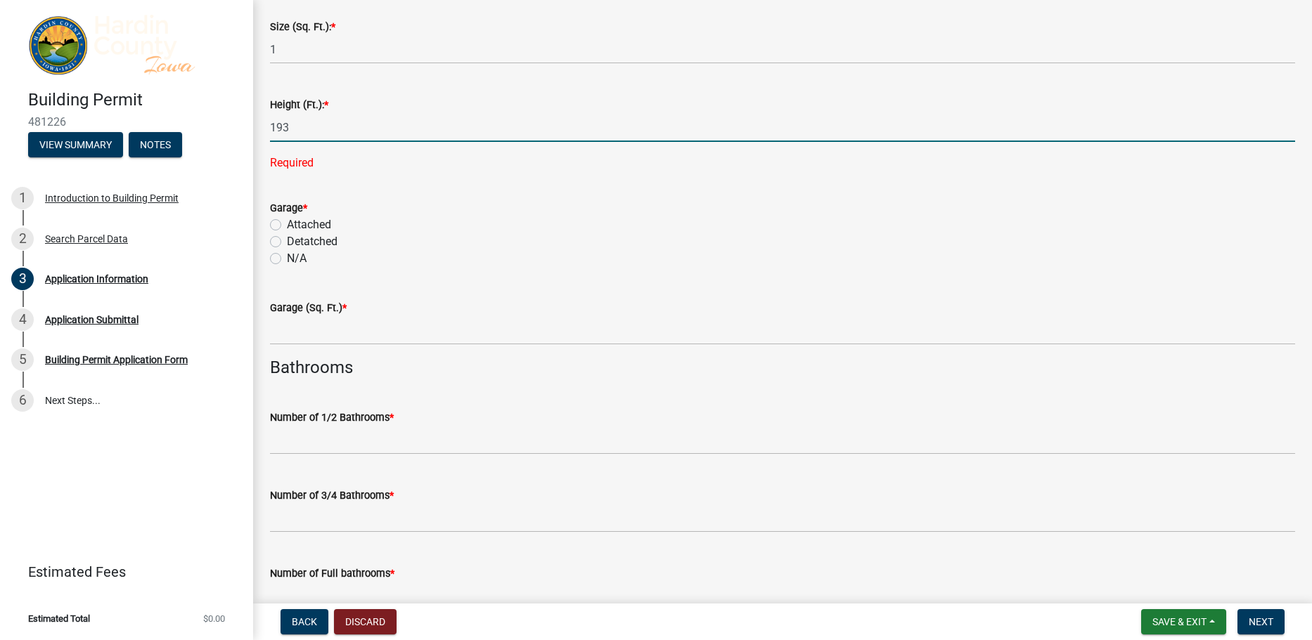
type input "193"
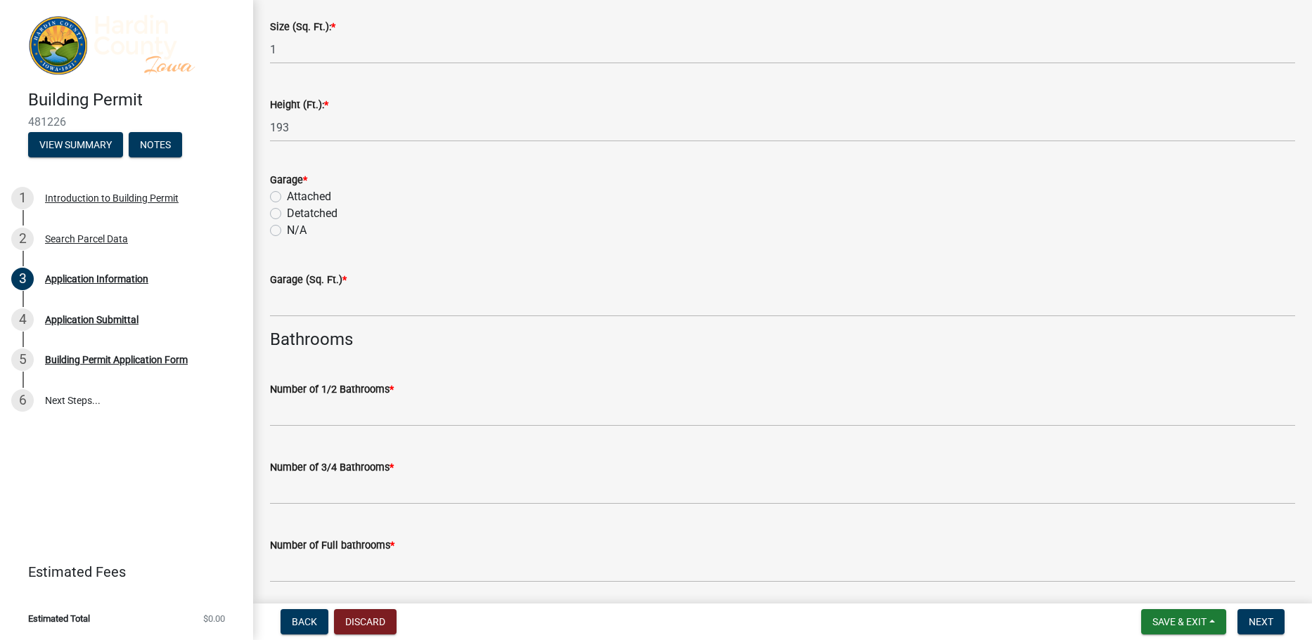
click at [287, 230] on label "N/A" at bounding box center [297, 230] width 20 height 17
click at [287, 230] on input "N/A" at bounding box center [291, 226] width 9 height 9
radio input "true"
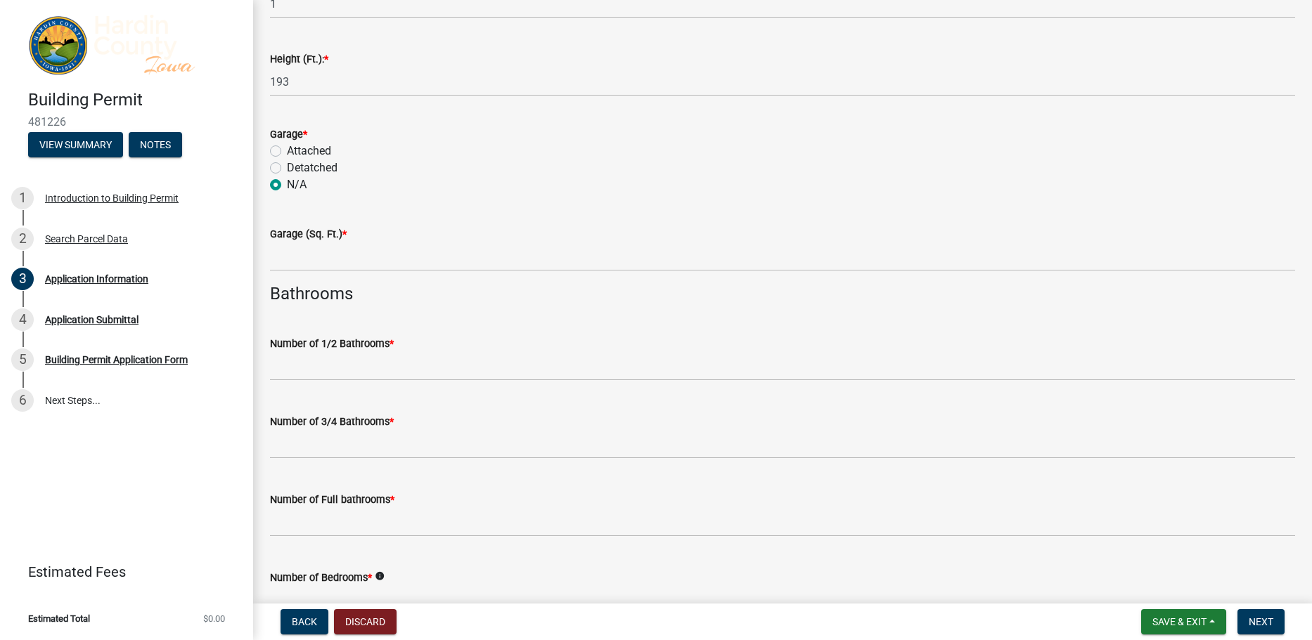
scroll to position [2993, 0]
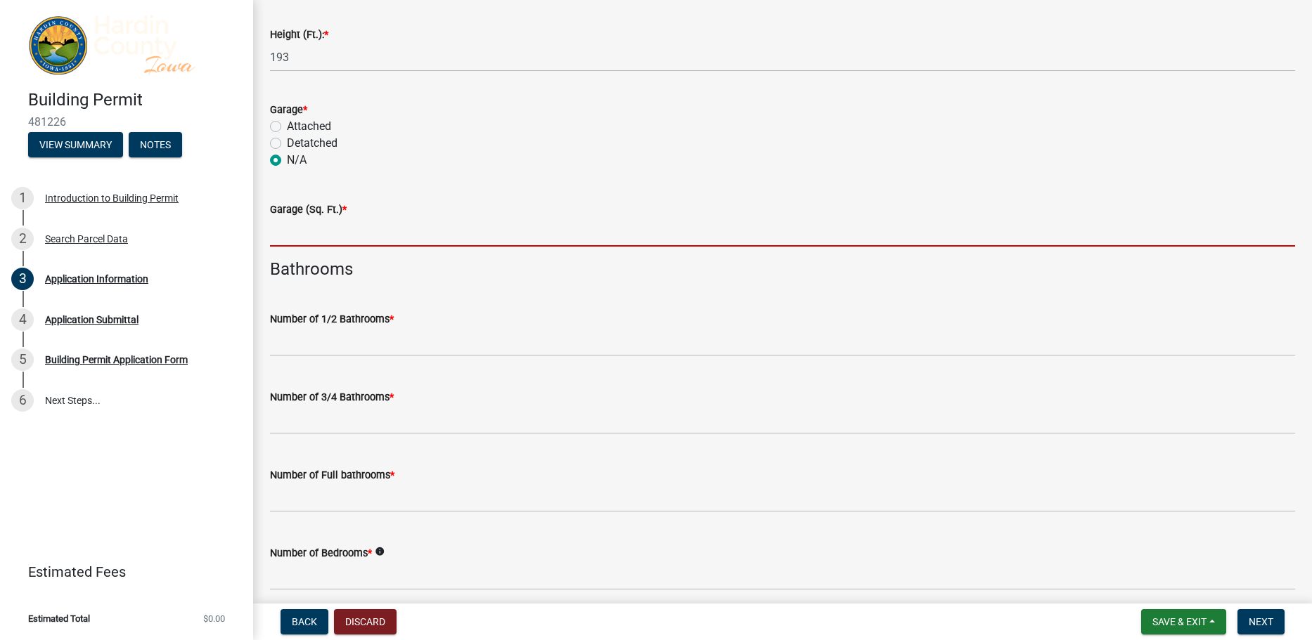
click at [302, 242] on input "text" at bounding box center [782, 232] width 1025 height 29
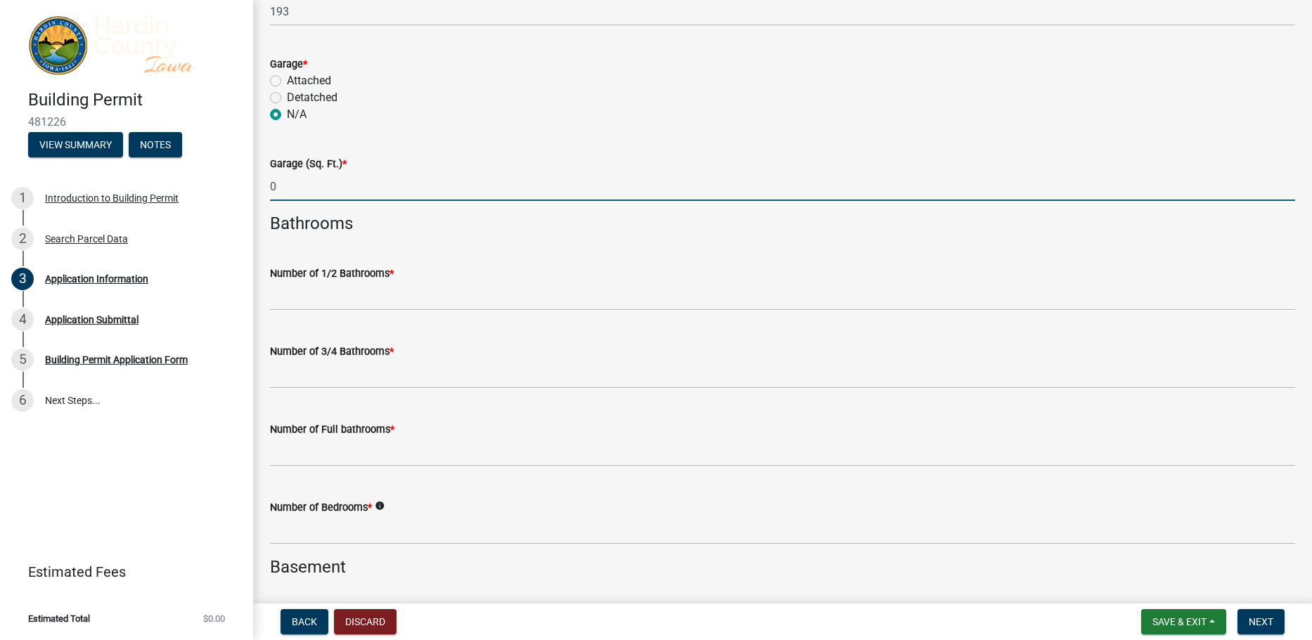
scroll to position [3064, 0]
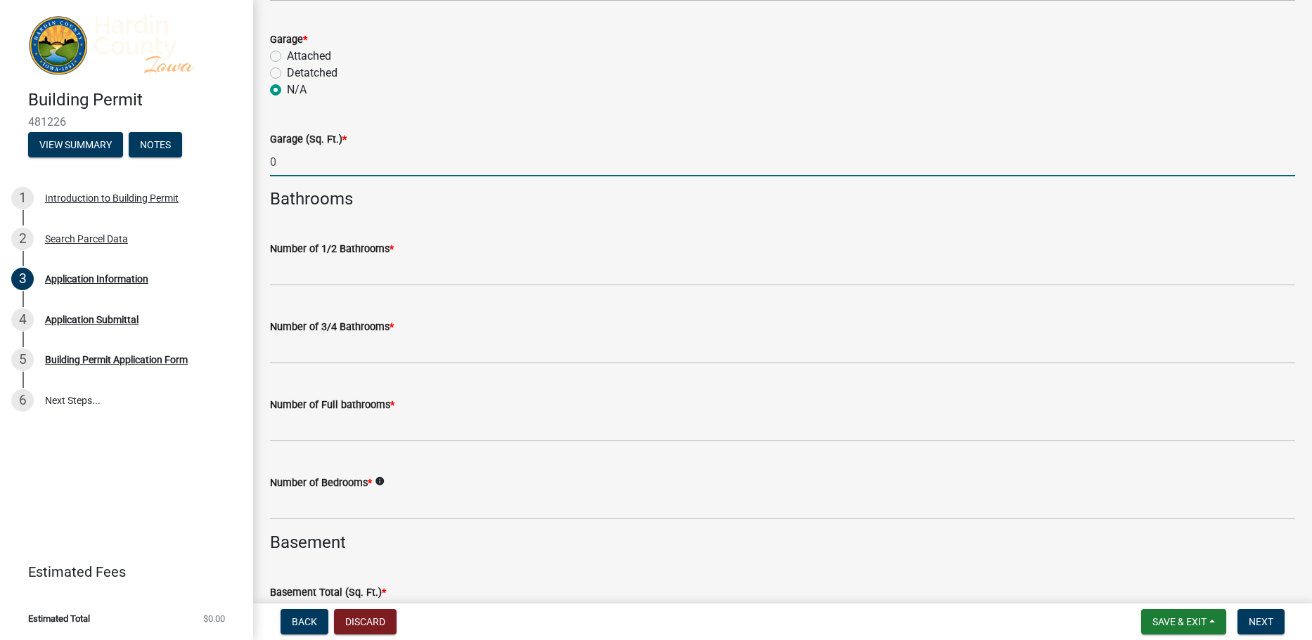
type input "0"
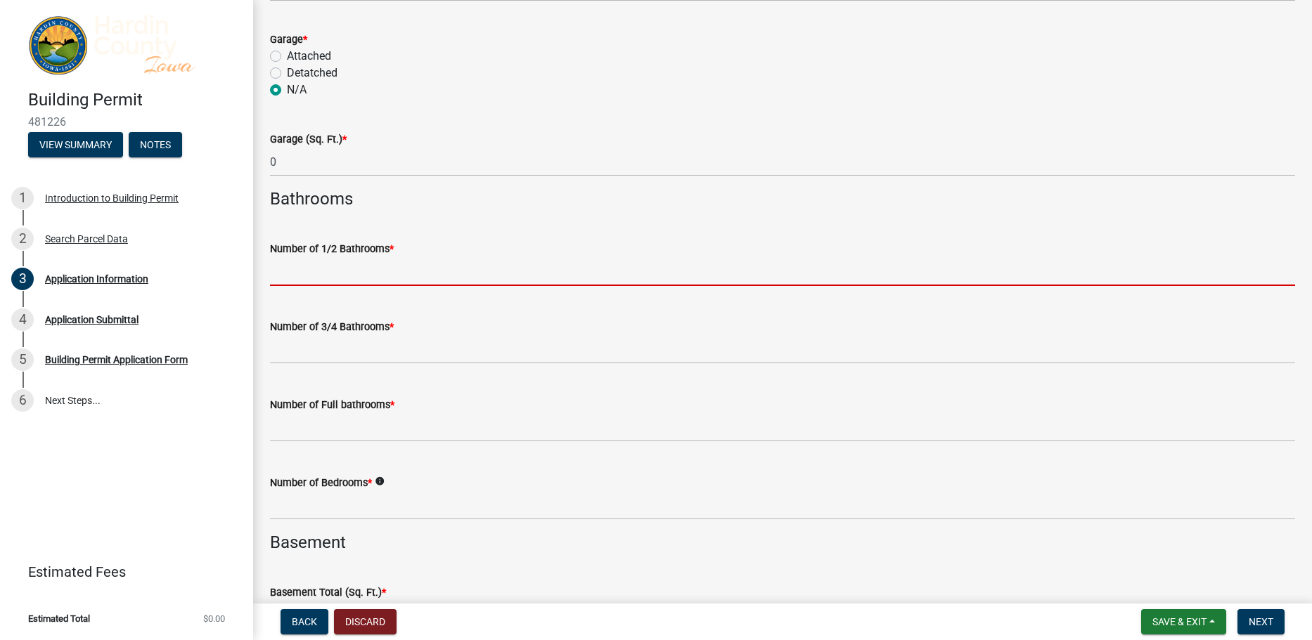
click at [338, 279] on input "text" at bounding box center [782, 271] width 1025 height 29
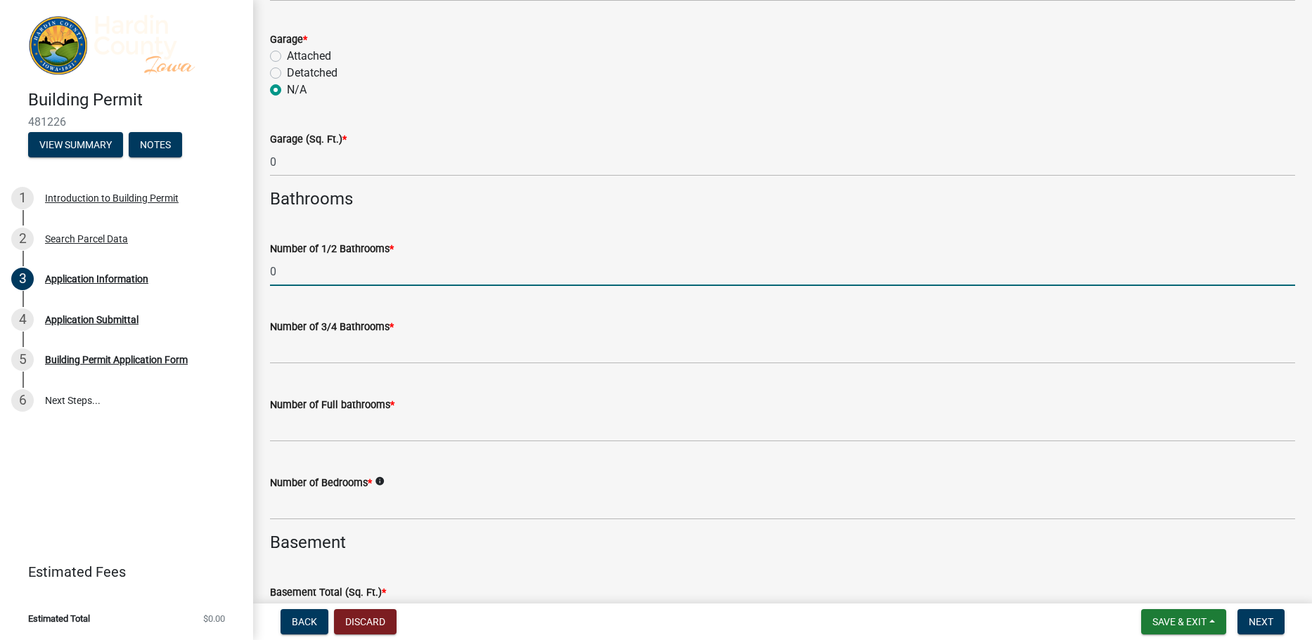
type input "0"
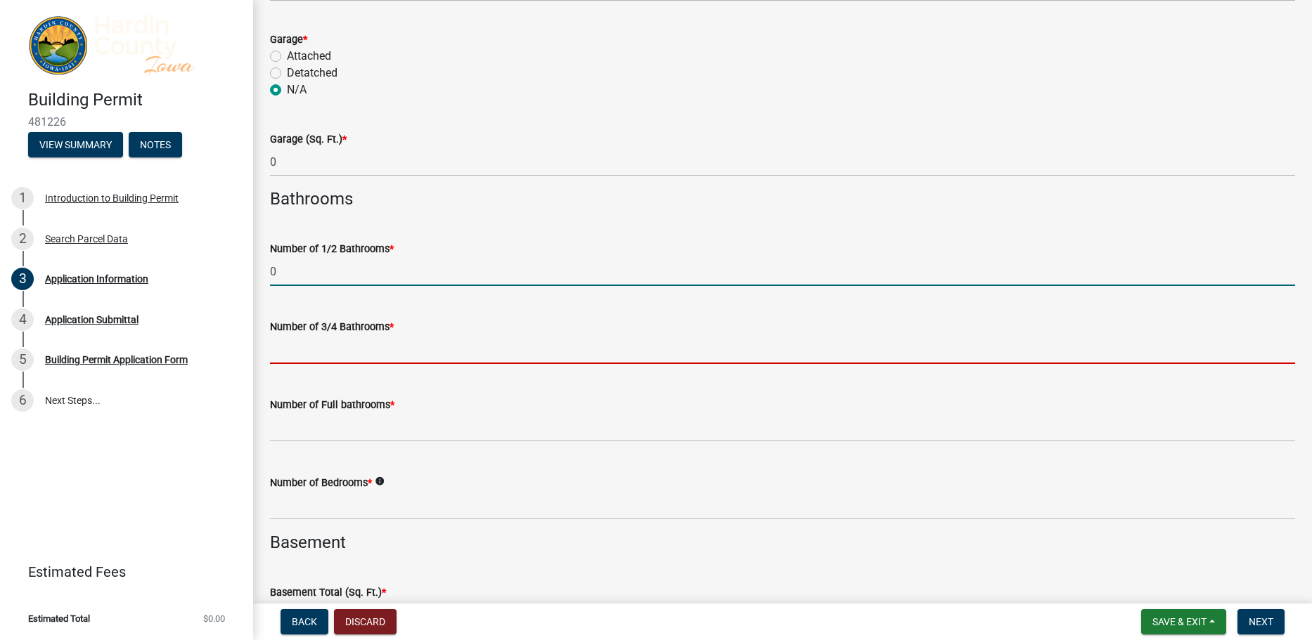
click at [327, 349] on input "text" at bounding box center [782, 349] width 1025 height 29
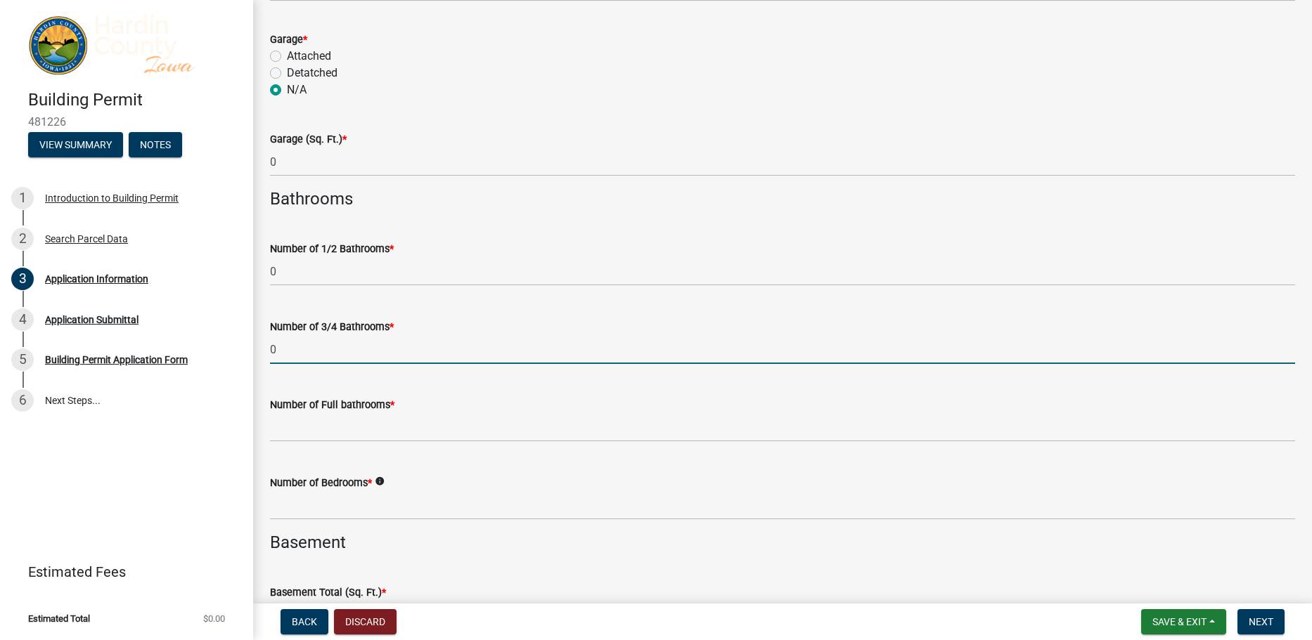
type input "0"
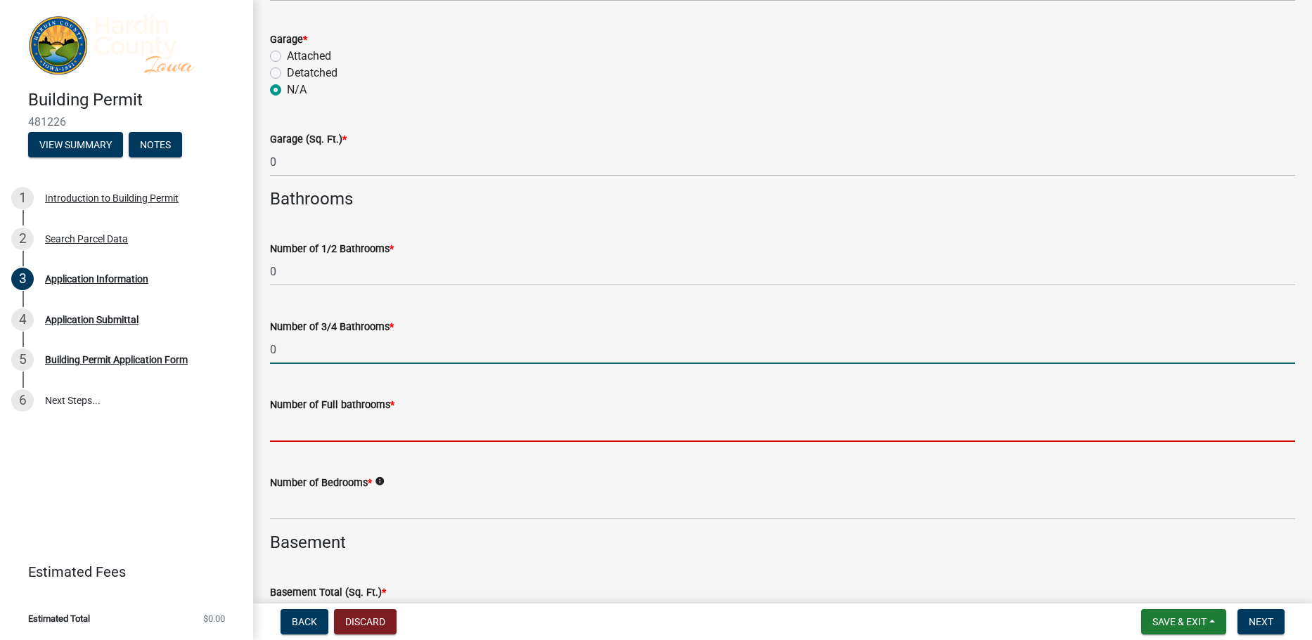
click at [321, 425] on input "text" at bounding box center [782, 427] width 1025 height 29
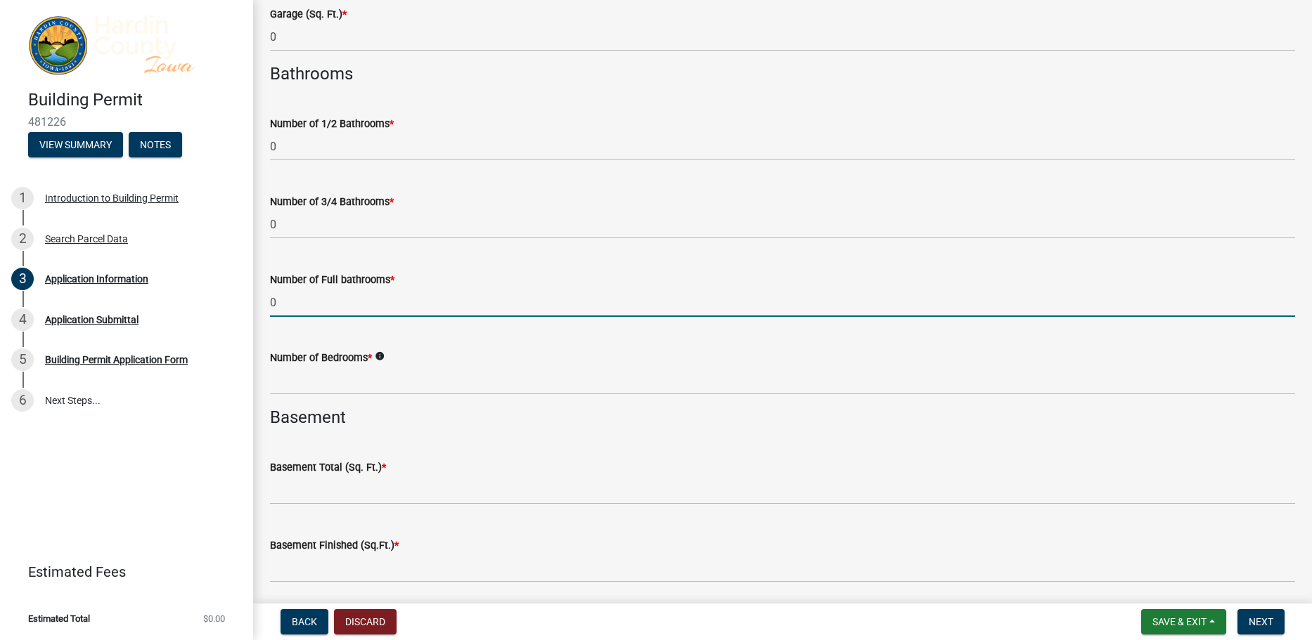
scroll to position [3204, 0]
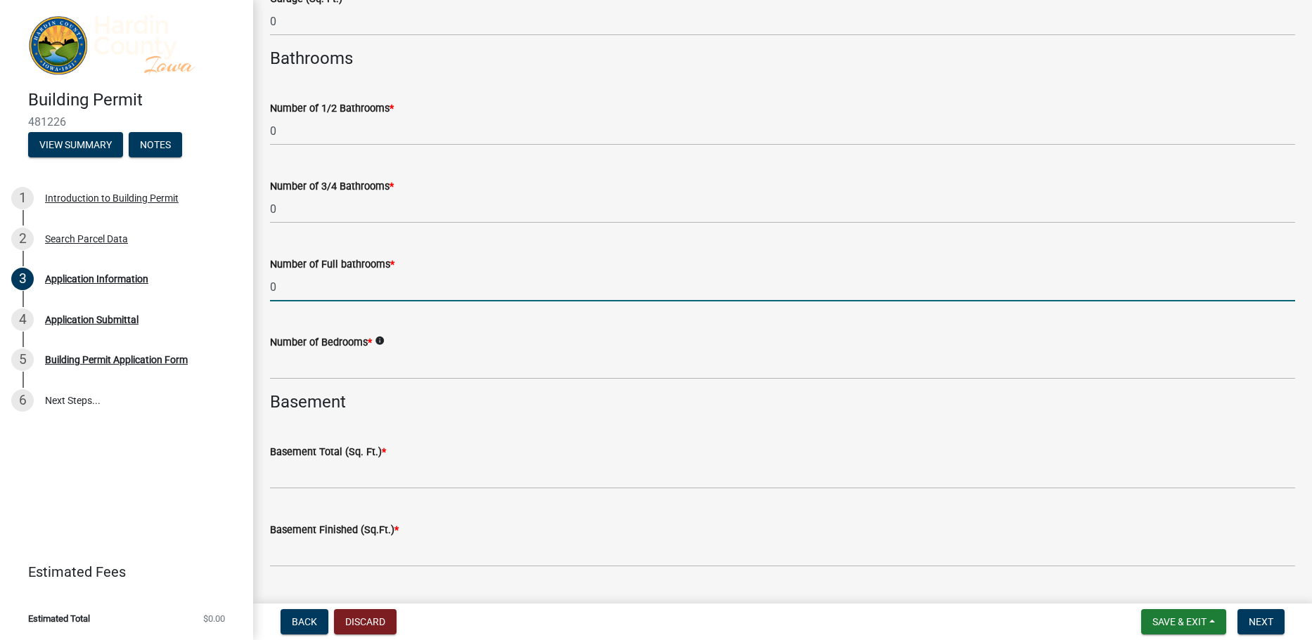
type input "0"
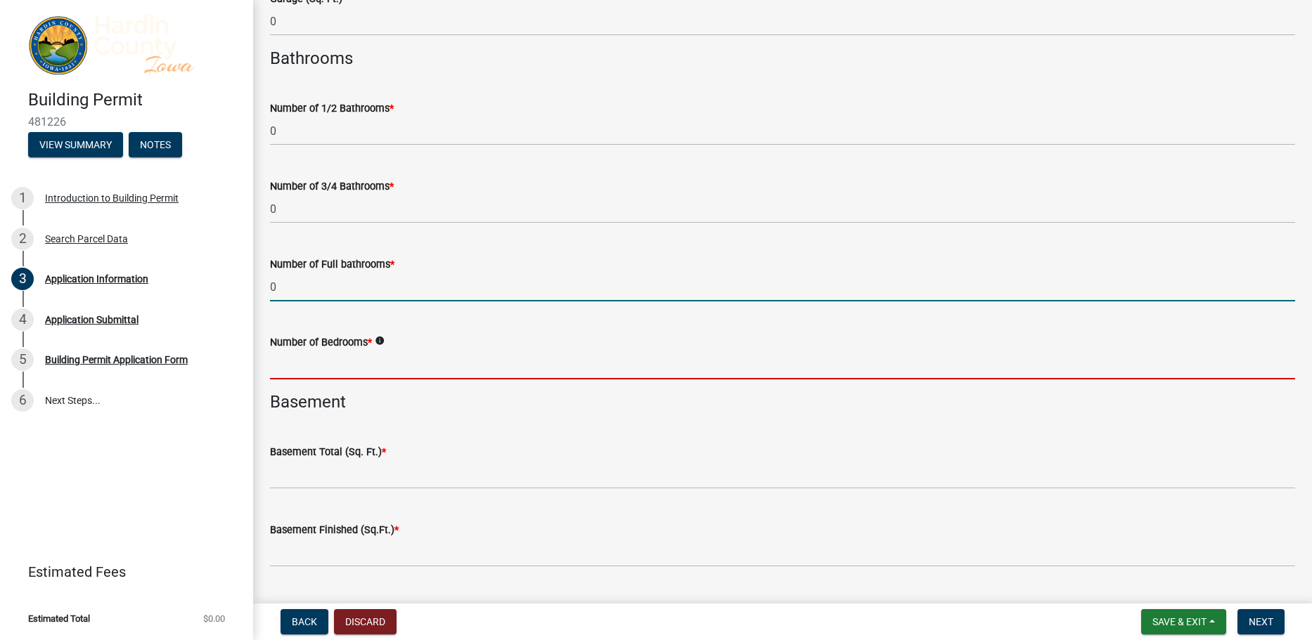
click at [302, 369] on input "text" at bounding box center [782, 365] width 1025 height 29
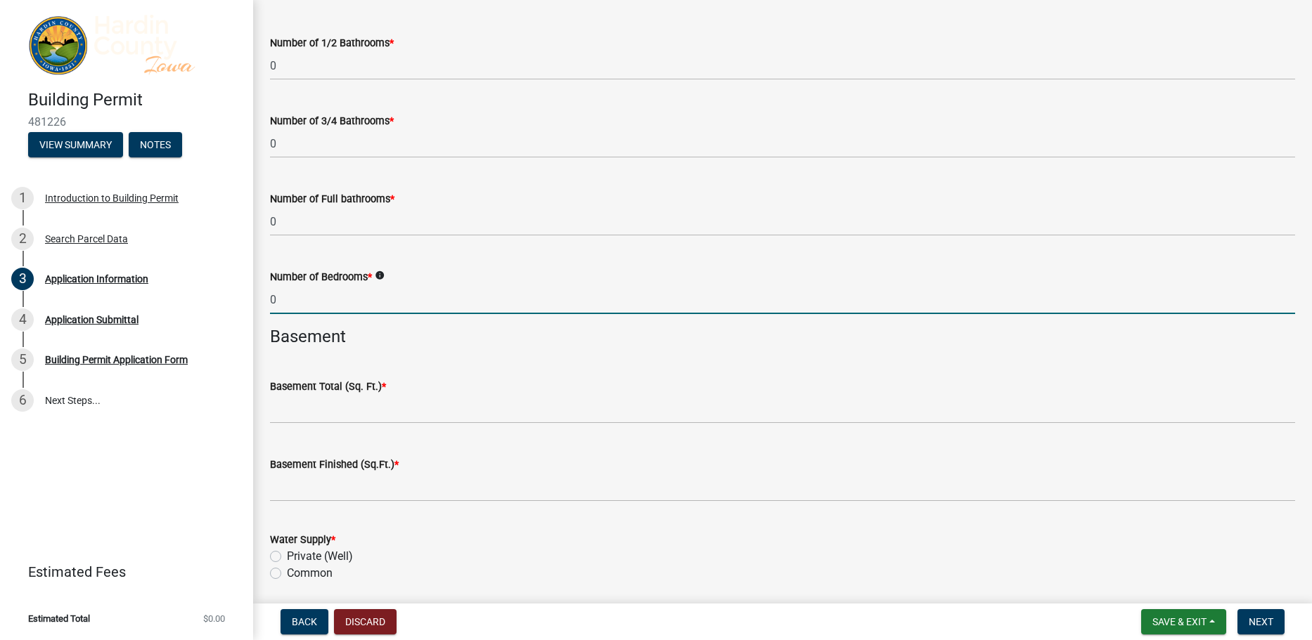
scroll to position [3345, 0]
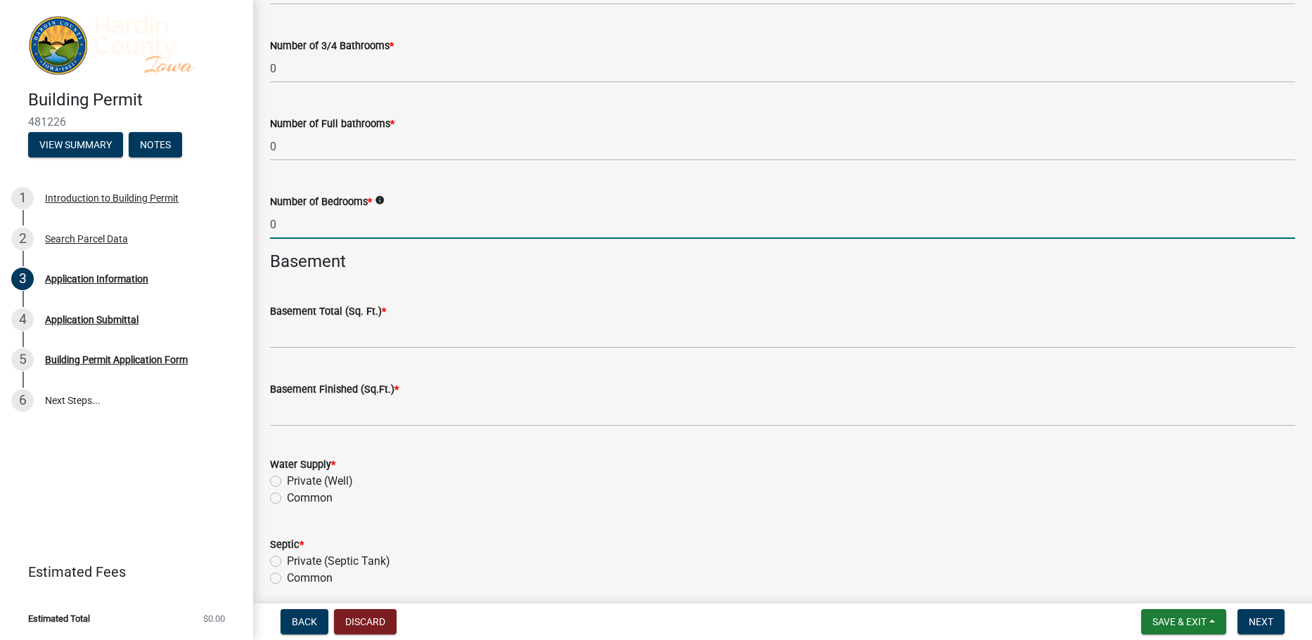
type input "0"
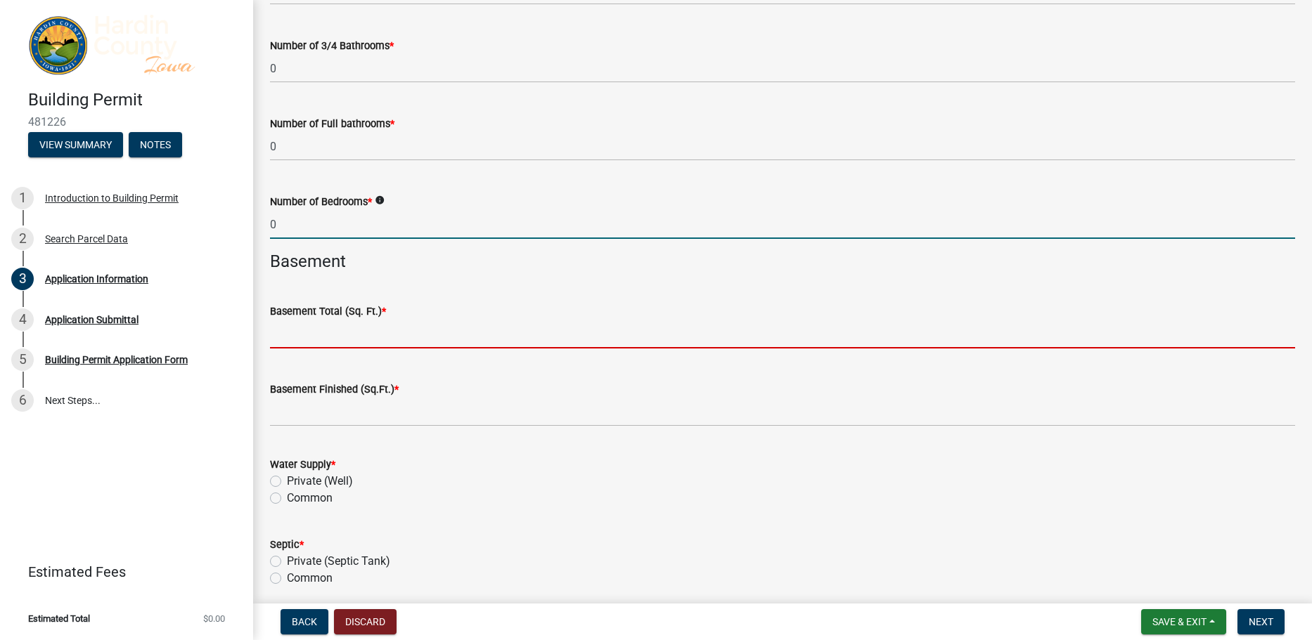
click at [281, 337] on input "text" at bounding box center [782, 334] width 1025 height 29
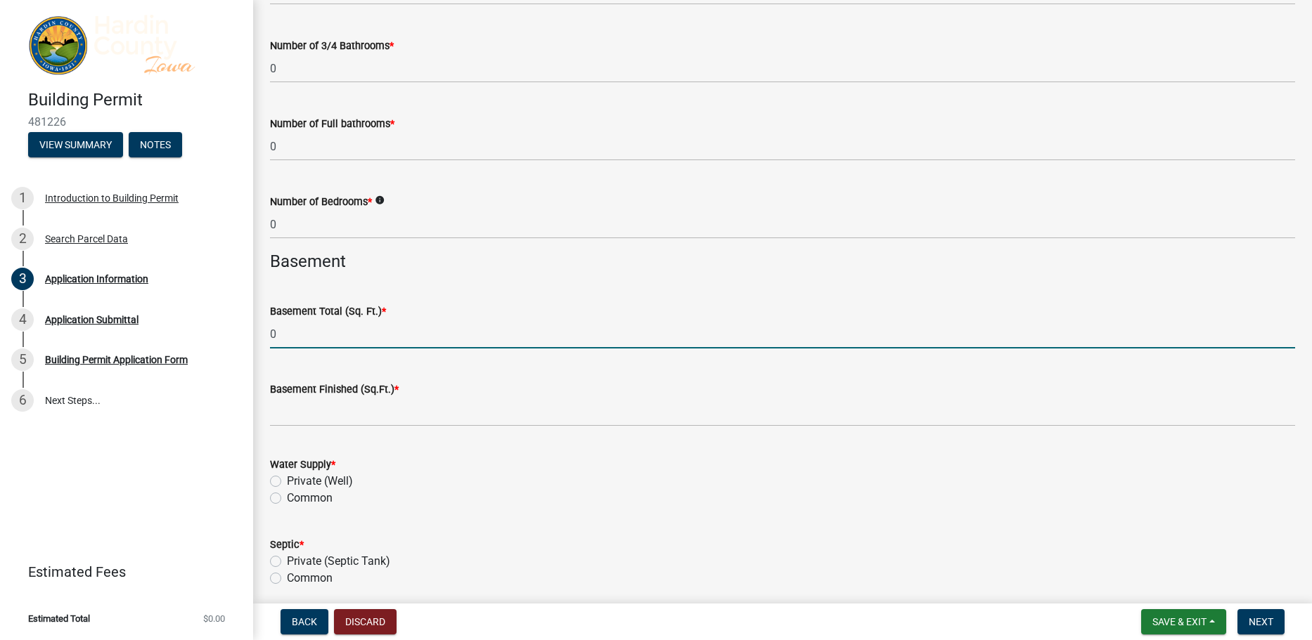
type input "0"
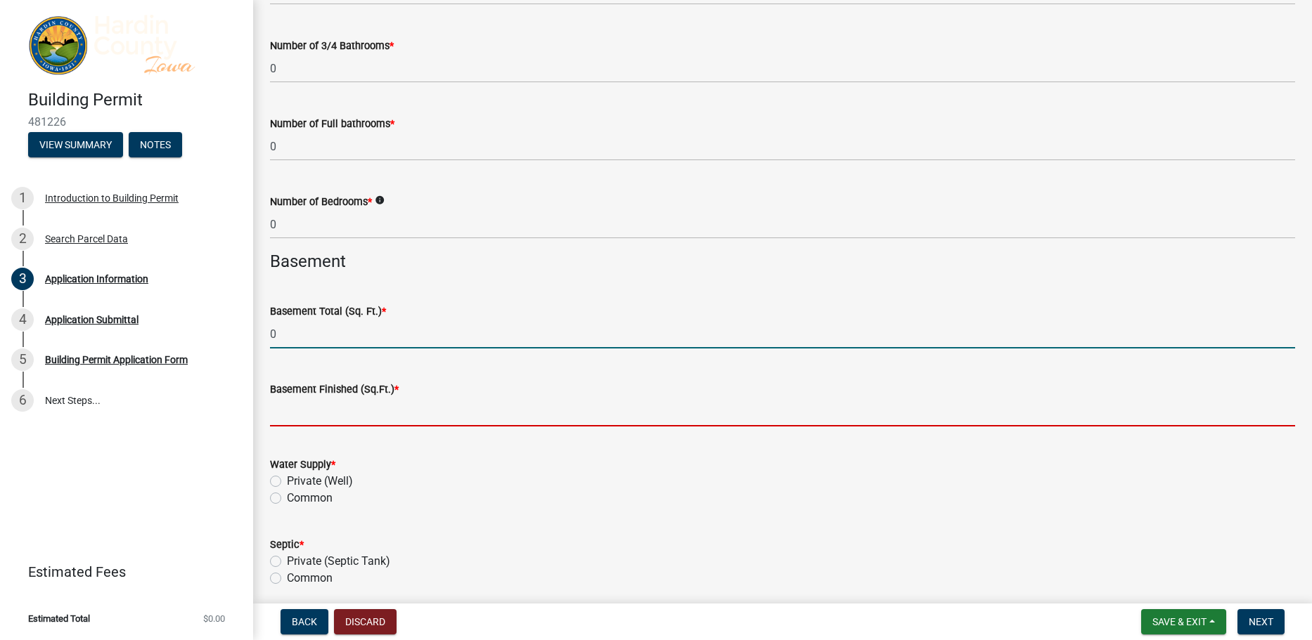
click at [296, 420] on input "text" at bounding box center [782, 412] width 1025 height 29
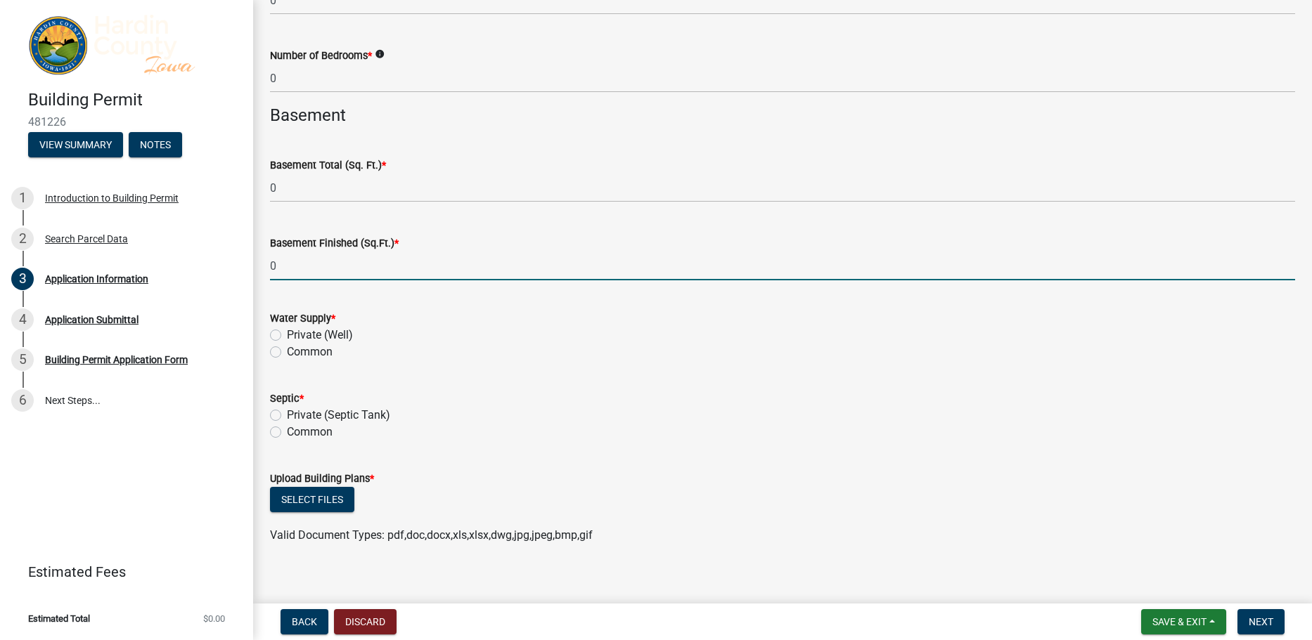
scroll to position [3504, 0]
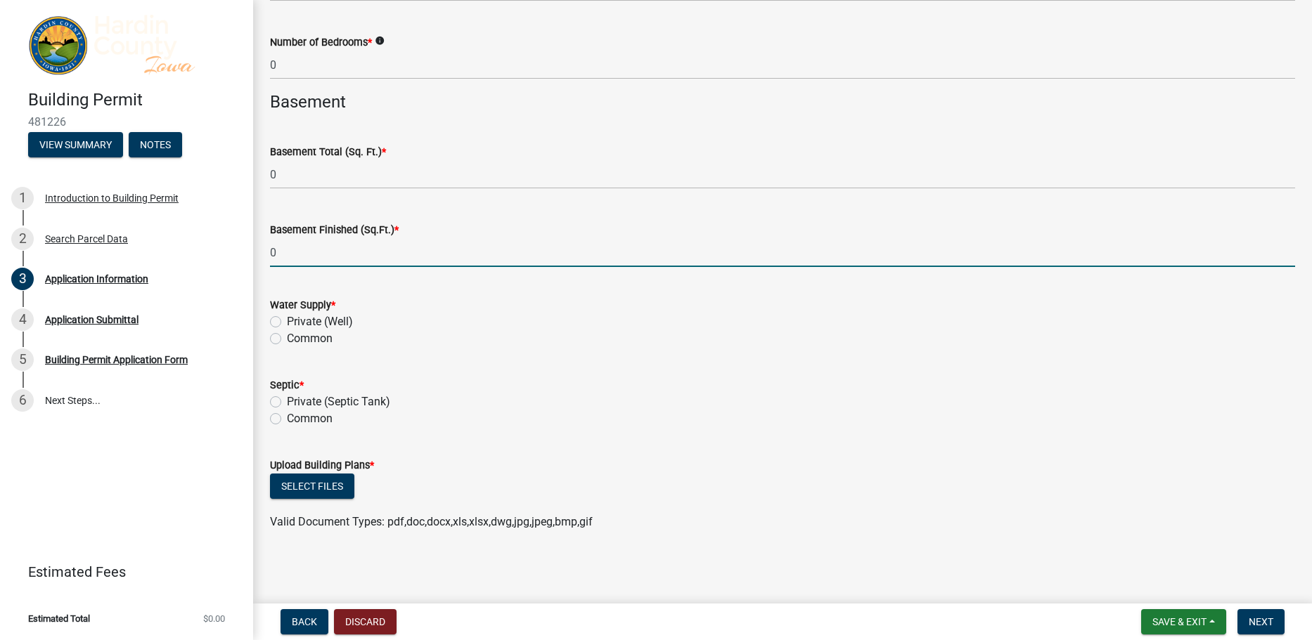
type input "0"
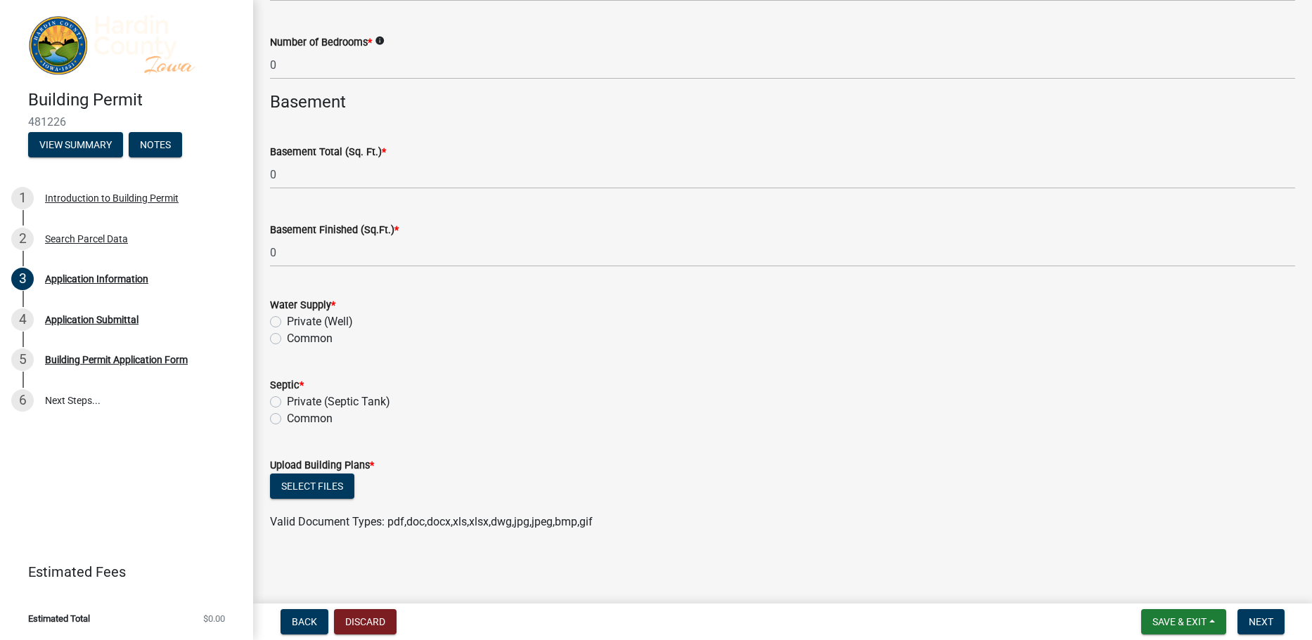
drag, startPoint x: 283, startPoint y: 340, endPoint x: 312, endPoint y: 341, distance: 28.9
click at [283, 340] on div "Common" at bounding box center [782, 338] width 1025 height 17
click at [284, 343] on div "Common" at bounding box center [782, 338] width 1025 height 17
click at [287, 341] on label "Common" at bounding box center [310, 338] width 46 height 17
click at [287, 340] on input "Common" at bounding box center [291, 334] width 9 height 9
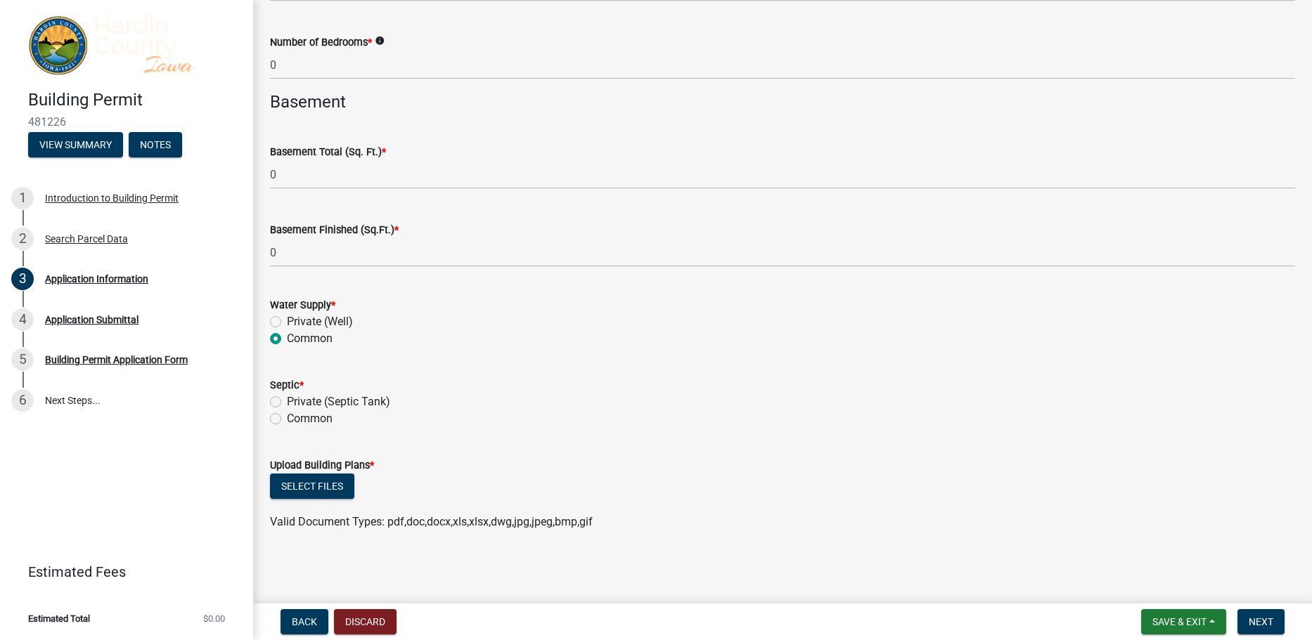
radio input "true"
click at [278, 412] on div "Common" at bounding box center [782, 419] width 1025 height 17
click at [287, 418] on label "Common" at bounding box center [310, 419] width 46 height 17
click at [287, 418] on input "Common" at bounding box center [291, 415] width 9 height 9
radio input "true"
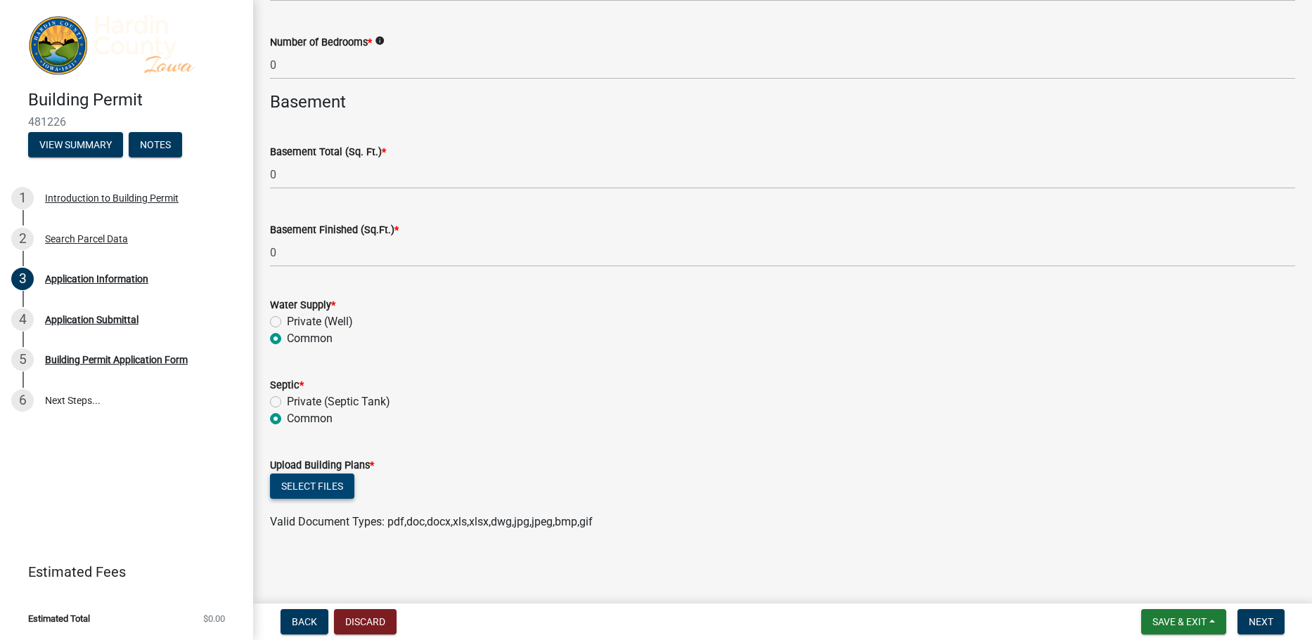
click at [321, 494] on button "Select files" at bounding box center [312, 486] width 84 height 25
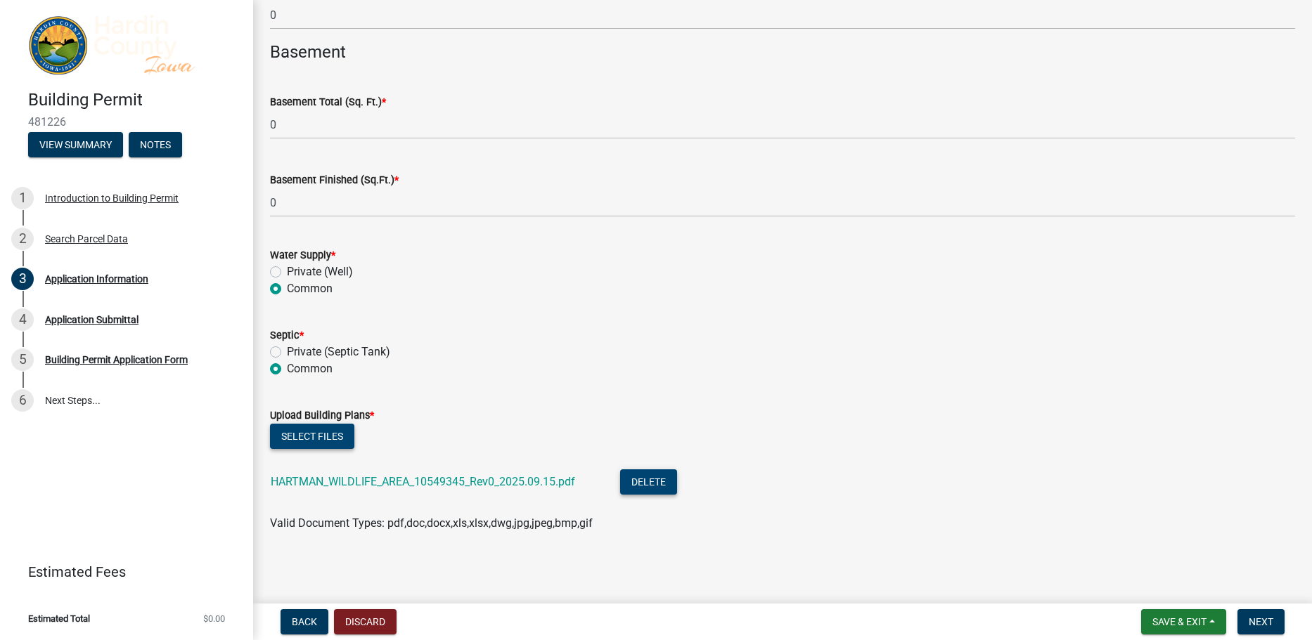
scroll to position [3556, 0]
drag, startPoint x: 289, startPoint y: 420, endPoint x: 304, endPoint y: 431, distance: 18.1
click at [288, 420] on div "Upload Building Plans *" at bounding box center [782, 414] width 1025 height 17
click at [314, 437] on button "Select files" at bounding box center [312, 435] width 84 height 25
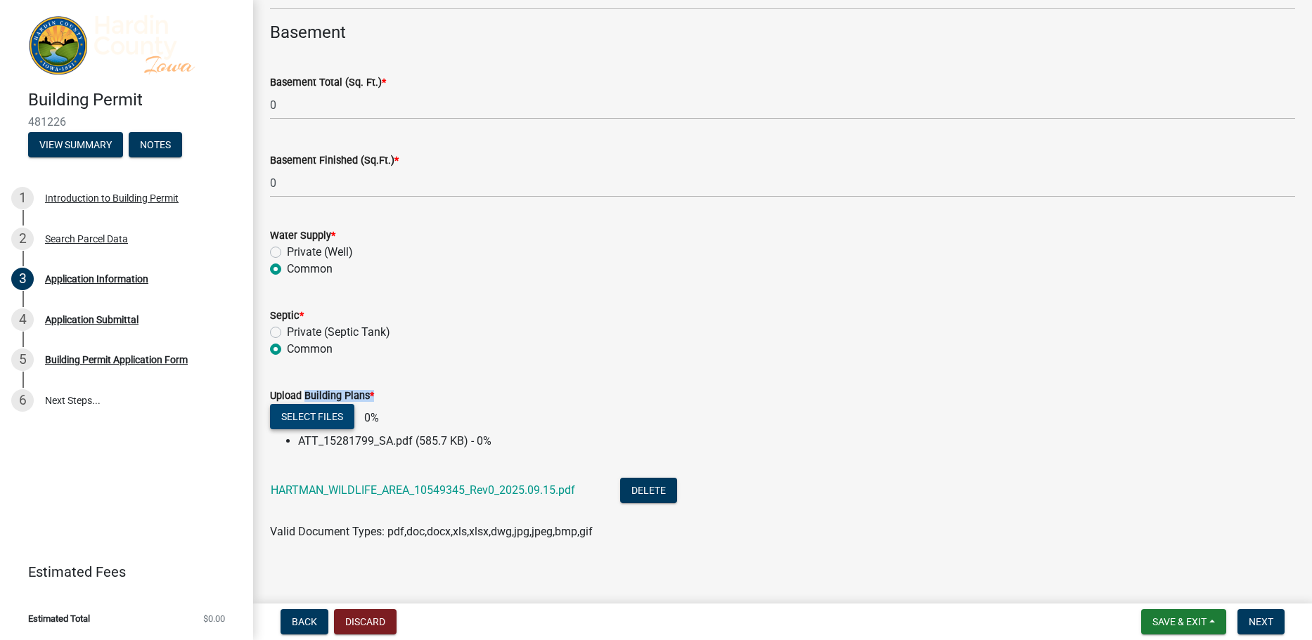
scroll to position [3584, 0]
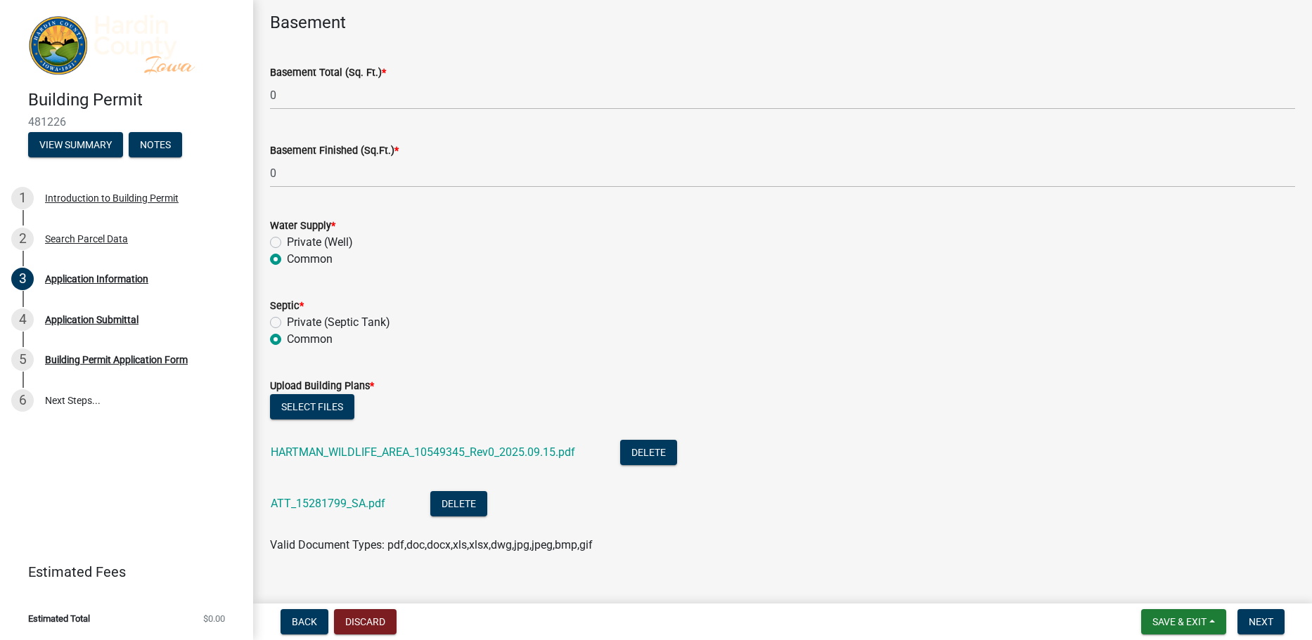
click at [860, 542] on div "Valid Document Types: pdf,doc,docx,xls,xlsx,dwg,jpg,jpeg,bmp,gif" at bounding box center [782, 545] width 1046 height 17
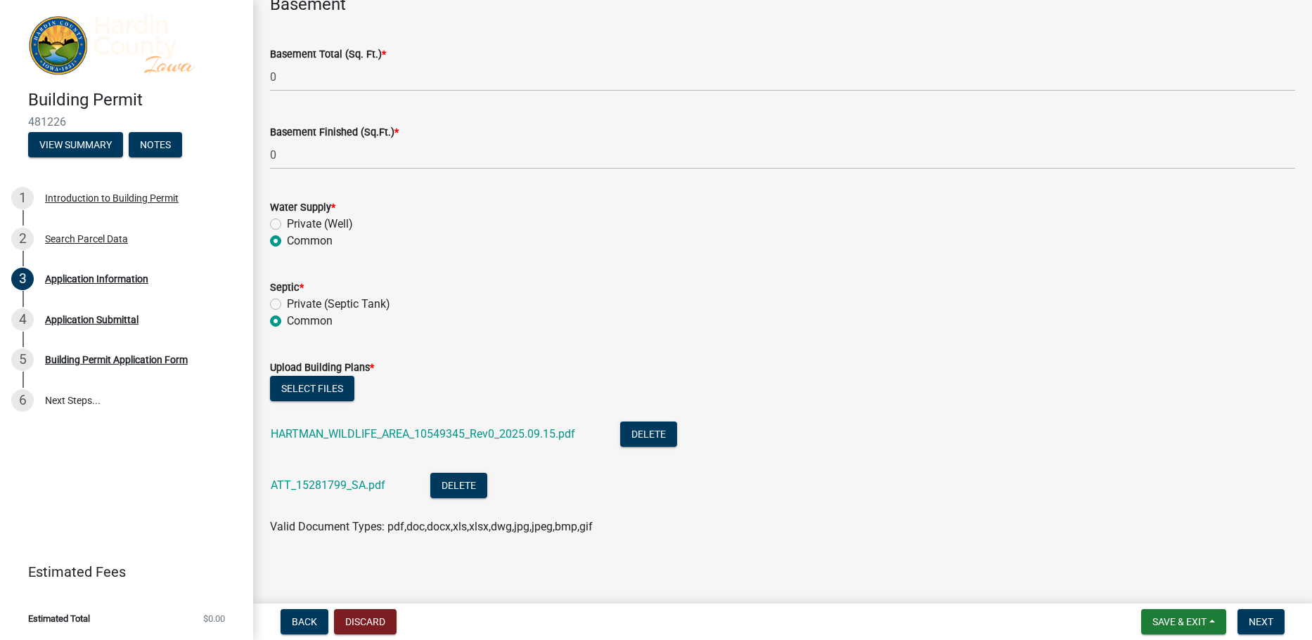
scroll to position [3607, 0]
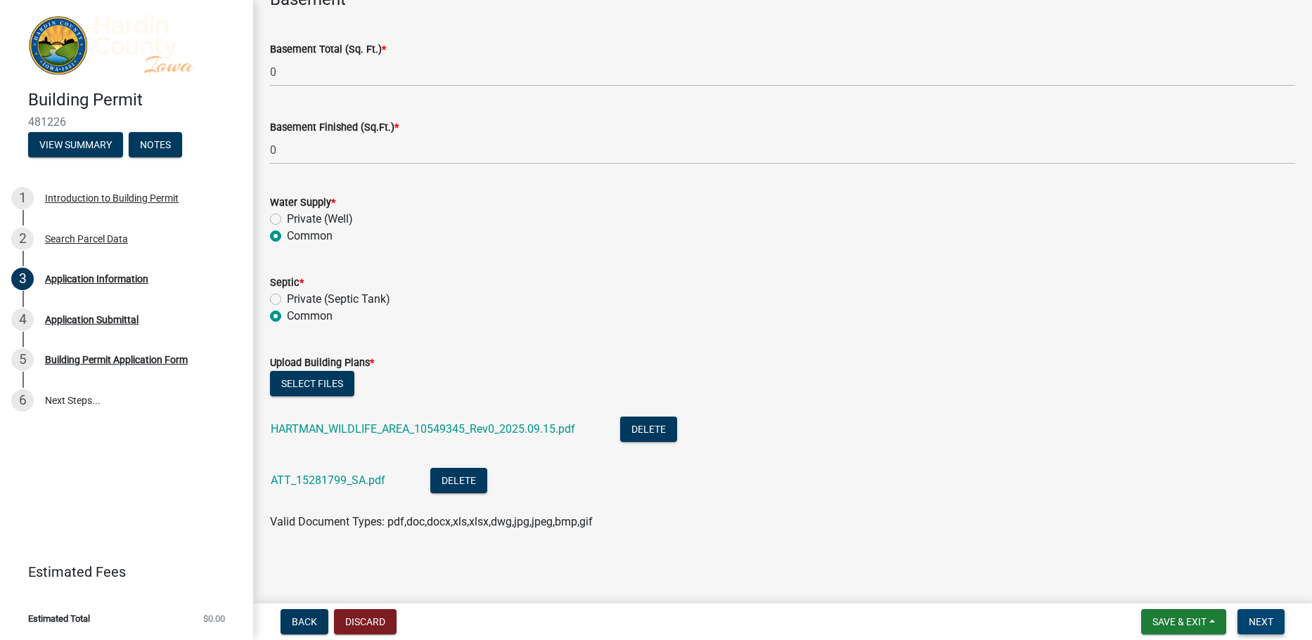
click at [1263, 620] on span "Next" at bounding box center [1261, 622] width 25 height 11
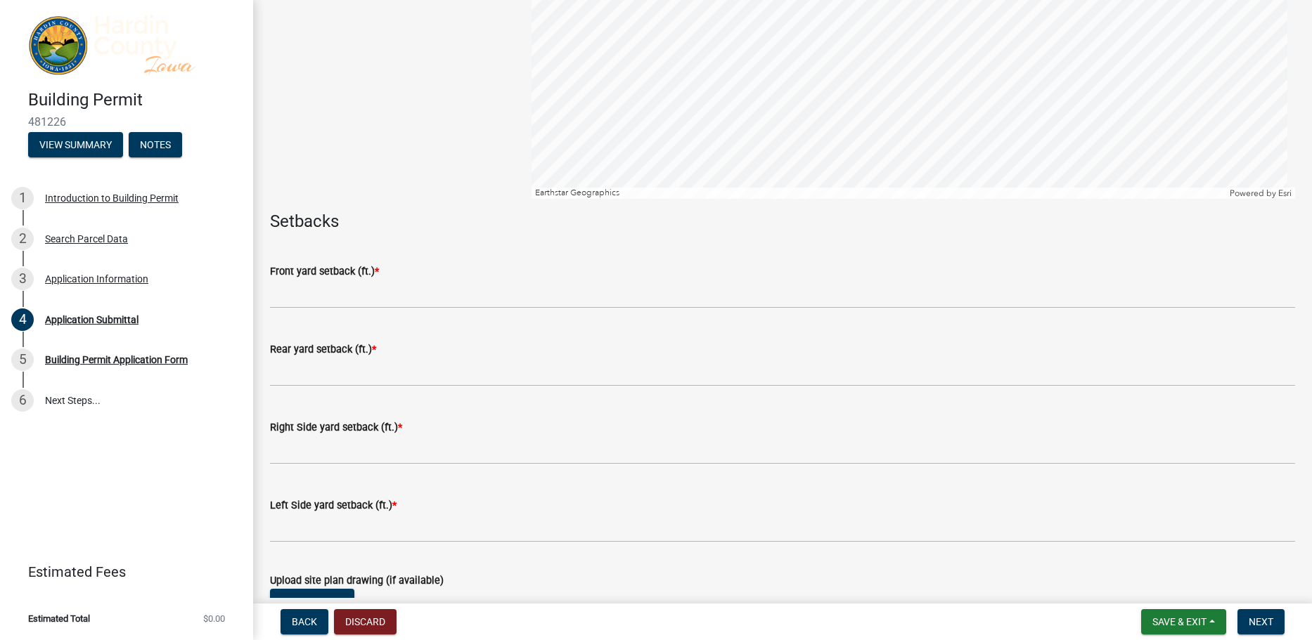
scroll to position [492, 0]
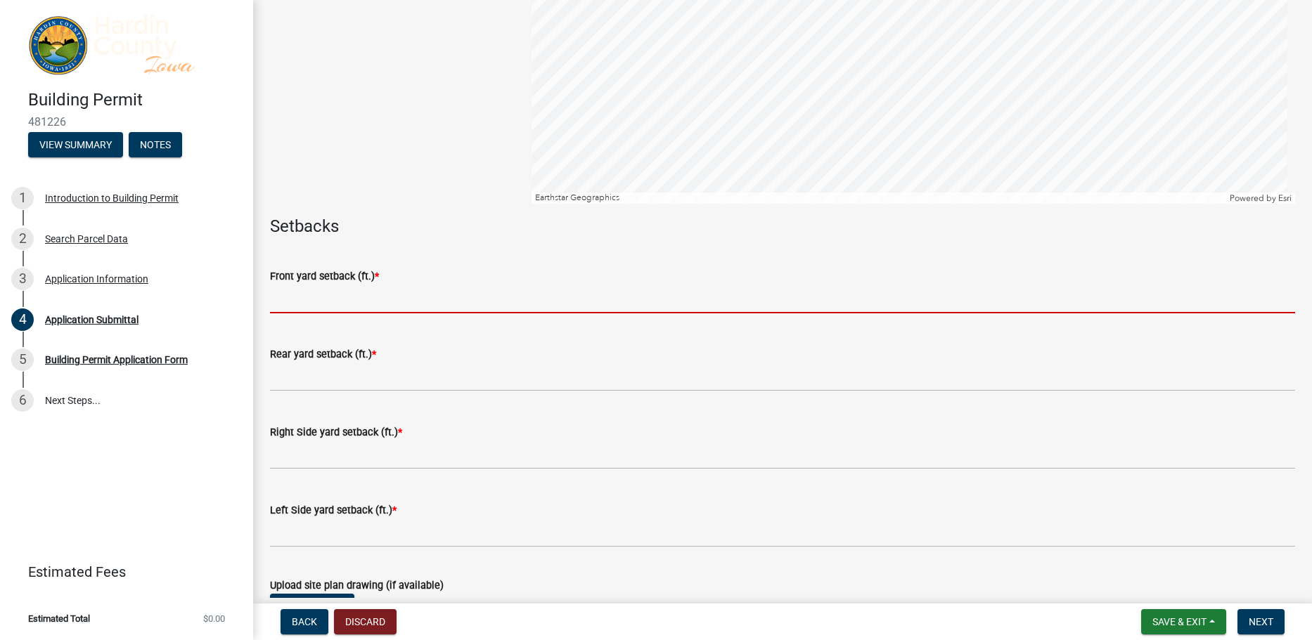
click at [340, 300] on input "text" at bounding box center [782, 299] width 1025 height 29
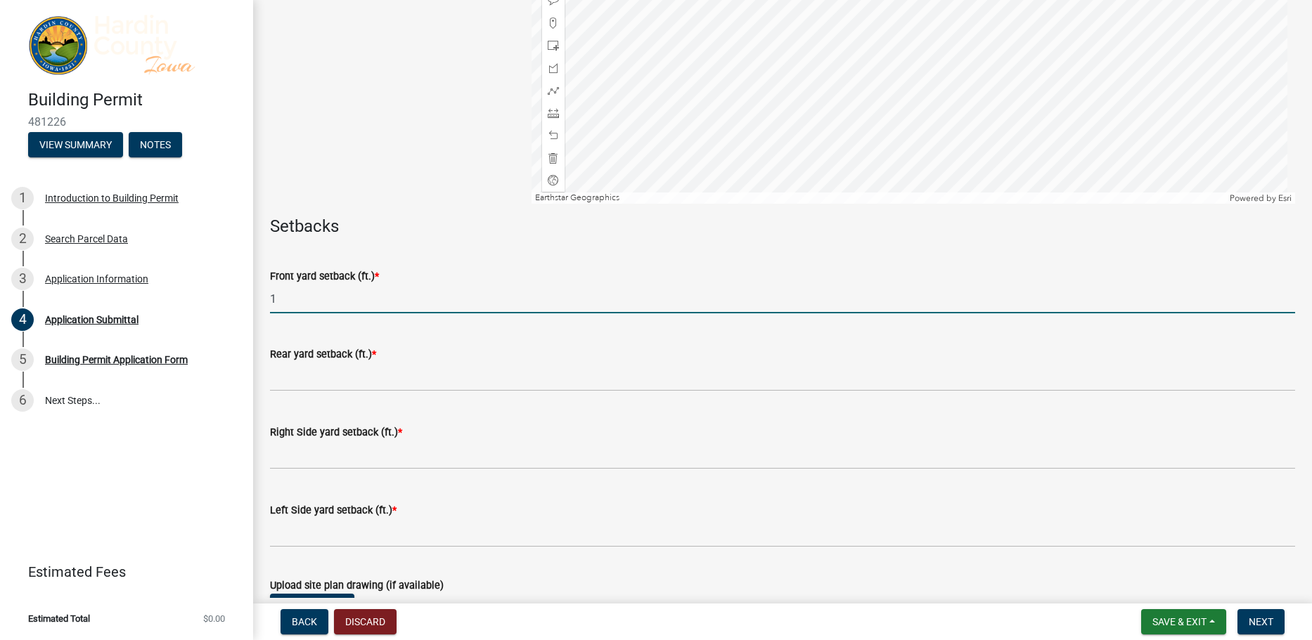
type input "1"
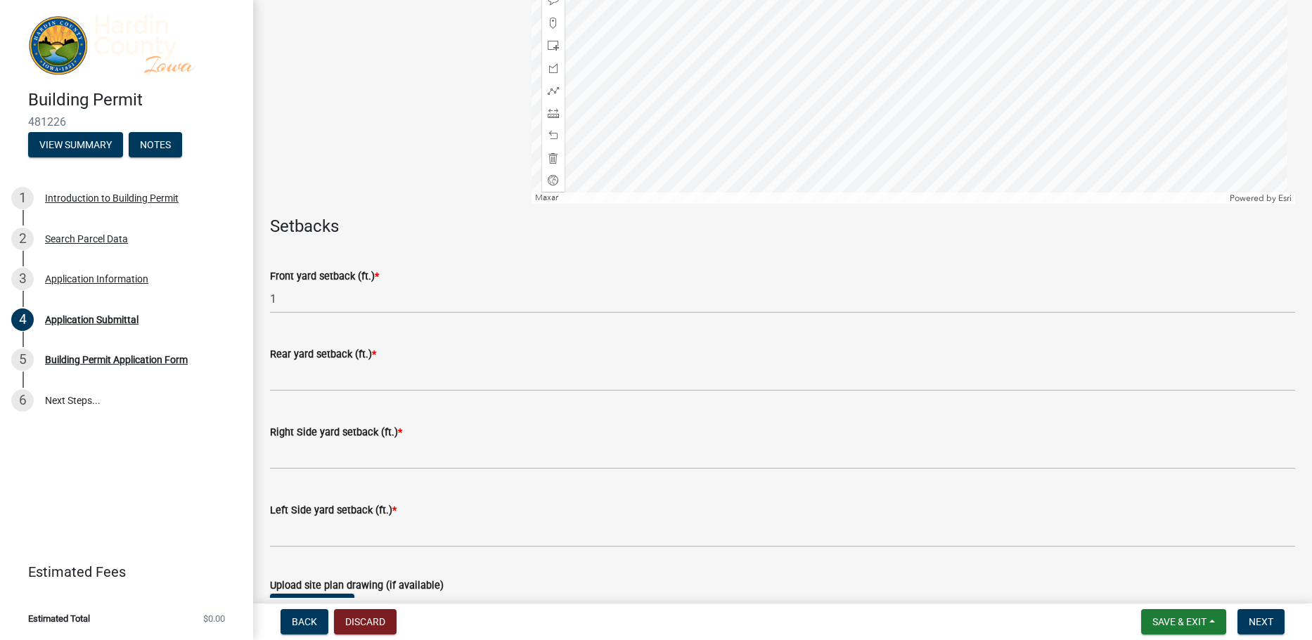
drag, startPoint x: 364, startPoint y: 360, endPoint x: 376, endPoint y: 388, distance: 30.6
click at [365, 365] on form "Rear yard setback (ft.) *" at bounding box center [782, 369] width 1025 height 46
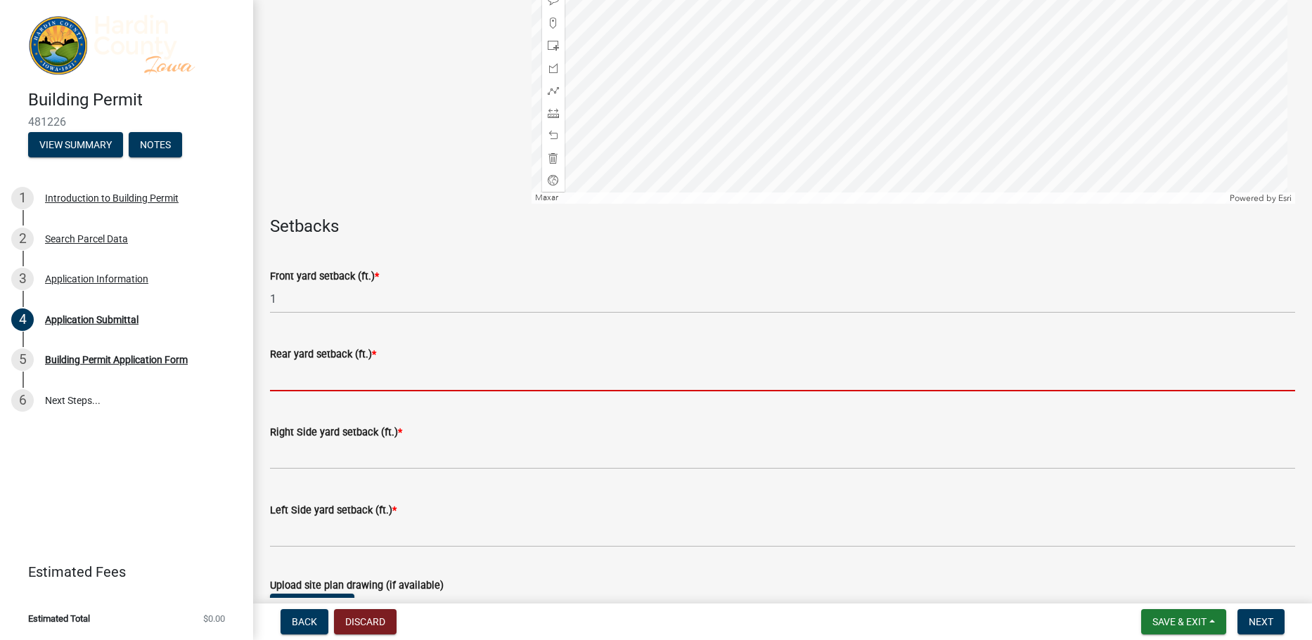
click at [357, 377] on input "text" at bounding box center [782, 377] width 1025 height 29
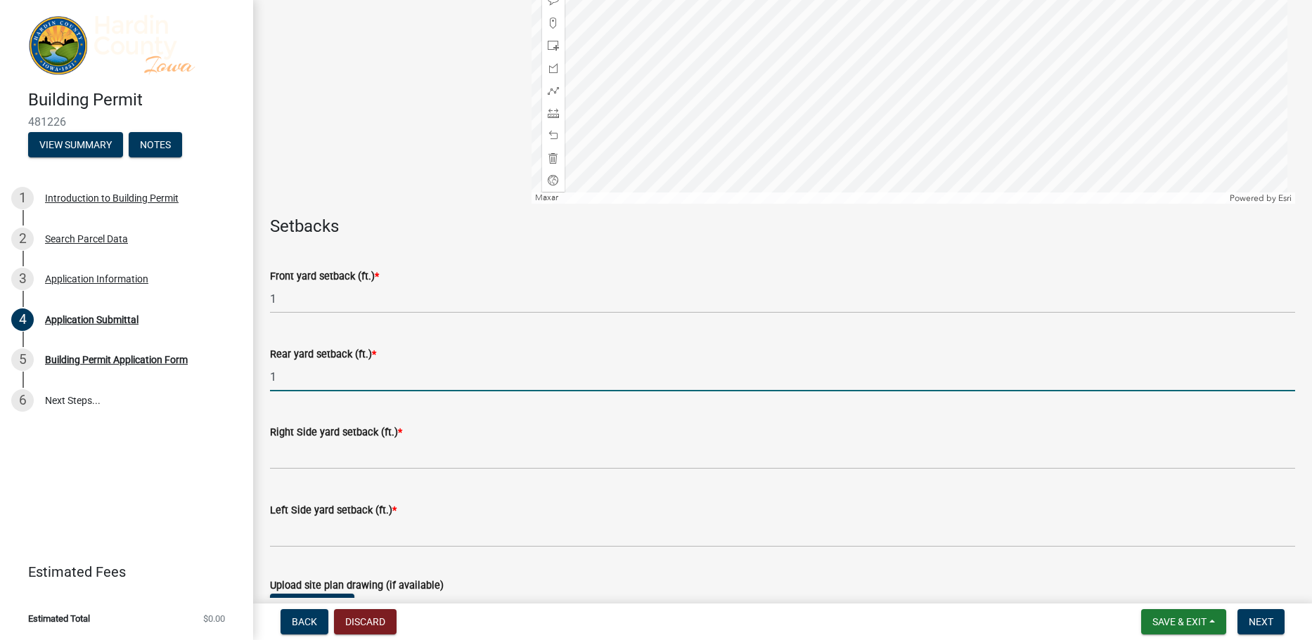
type input "1"
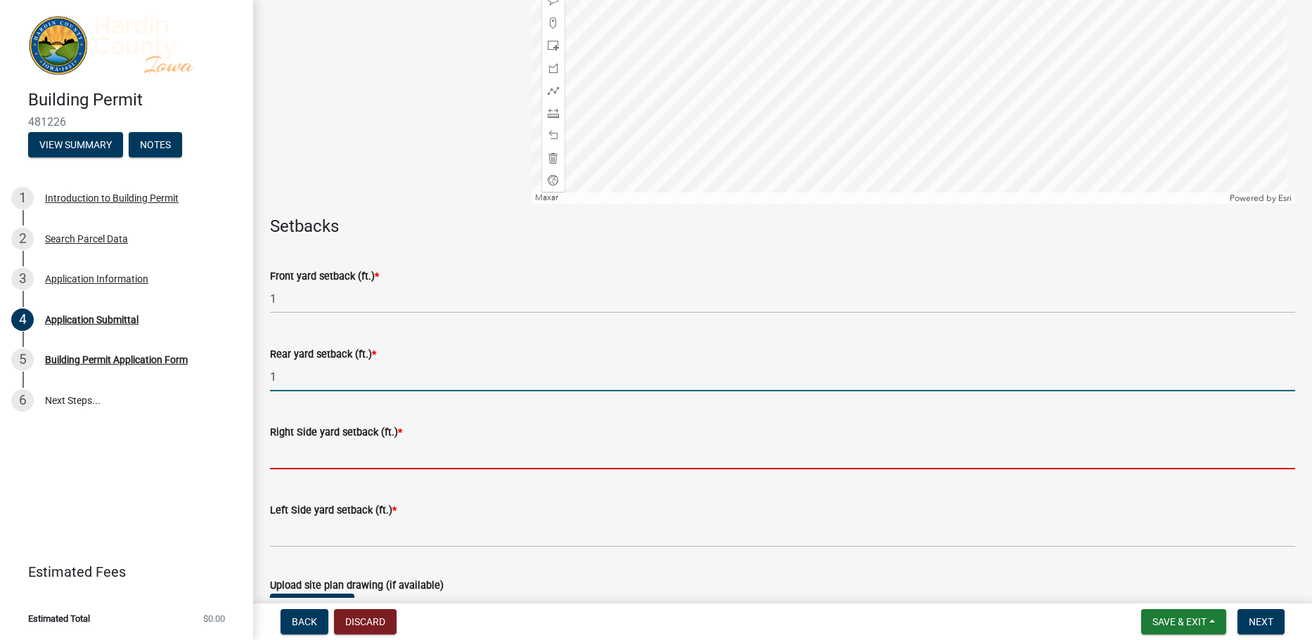
click at [345, 467] on input "text" at bounding box center [782, 455] width 1025 height 29
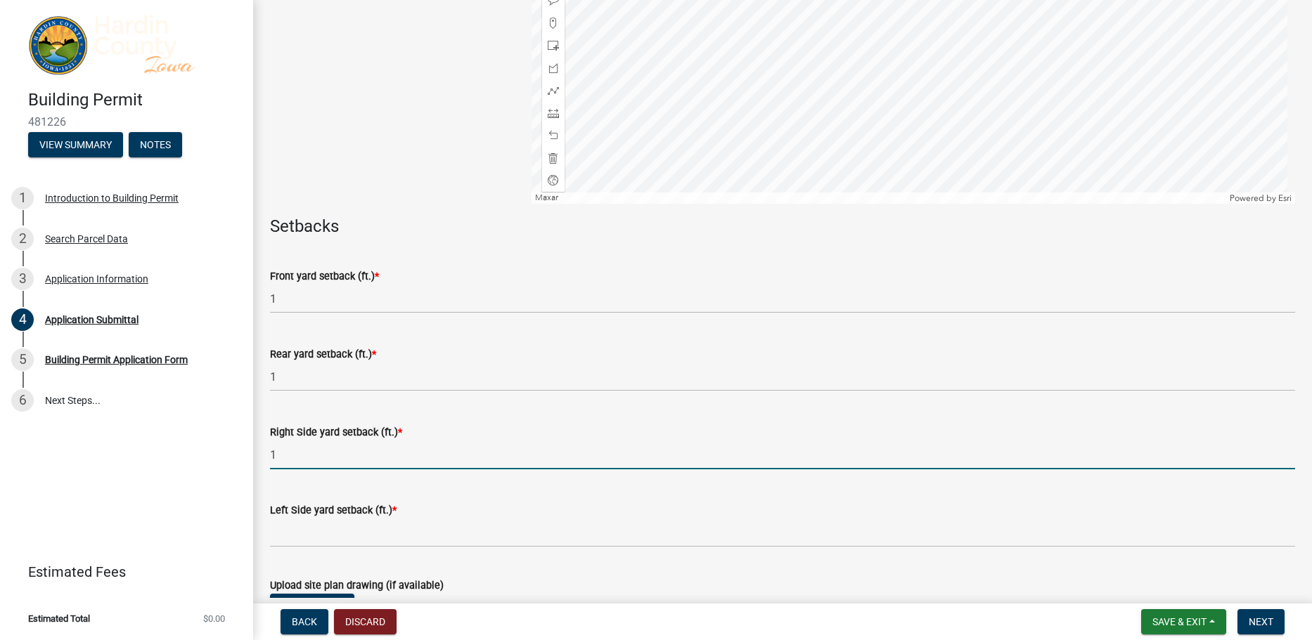
type input "1"
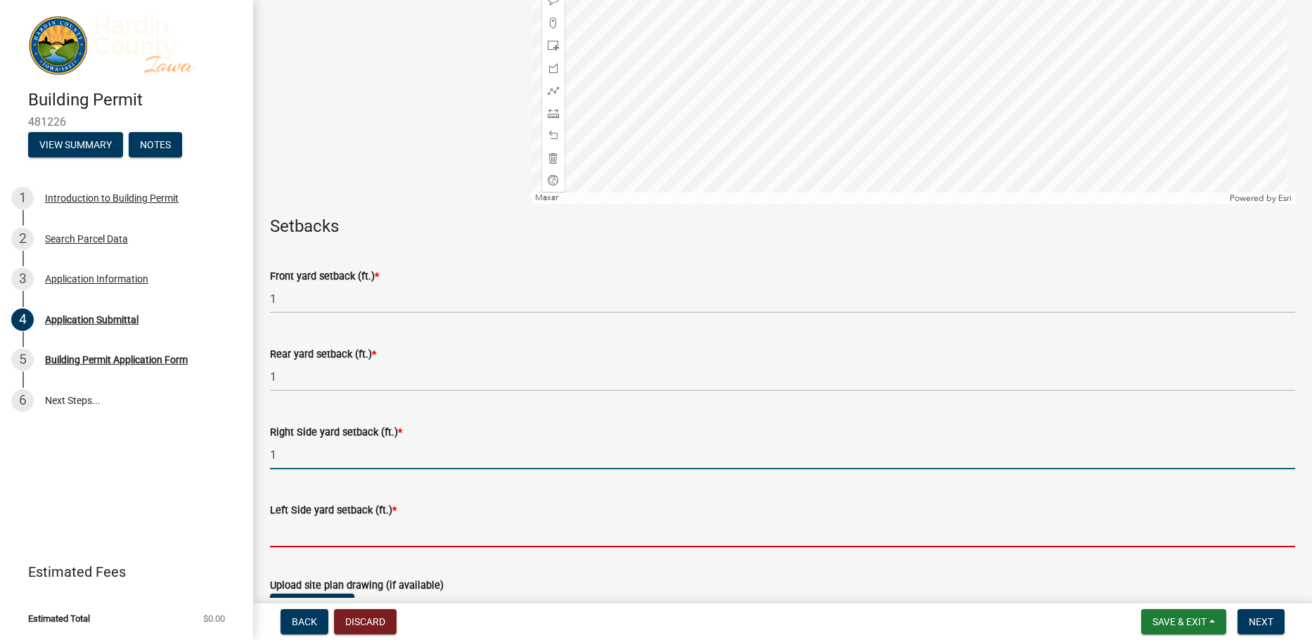
click at [361, 525] on input "text" at bounding box center [782, 533] width 1025 height 29
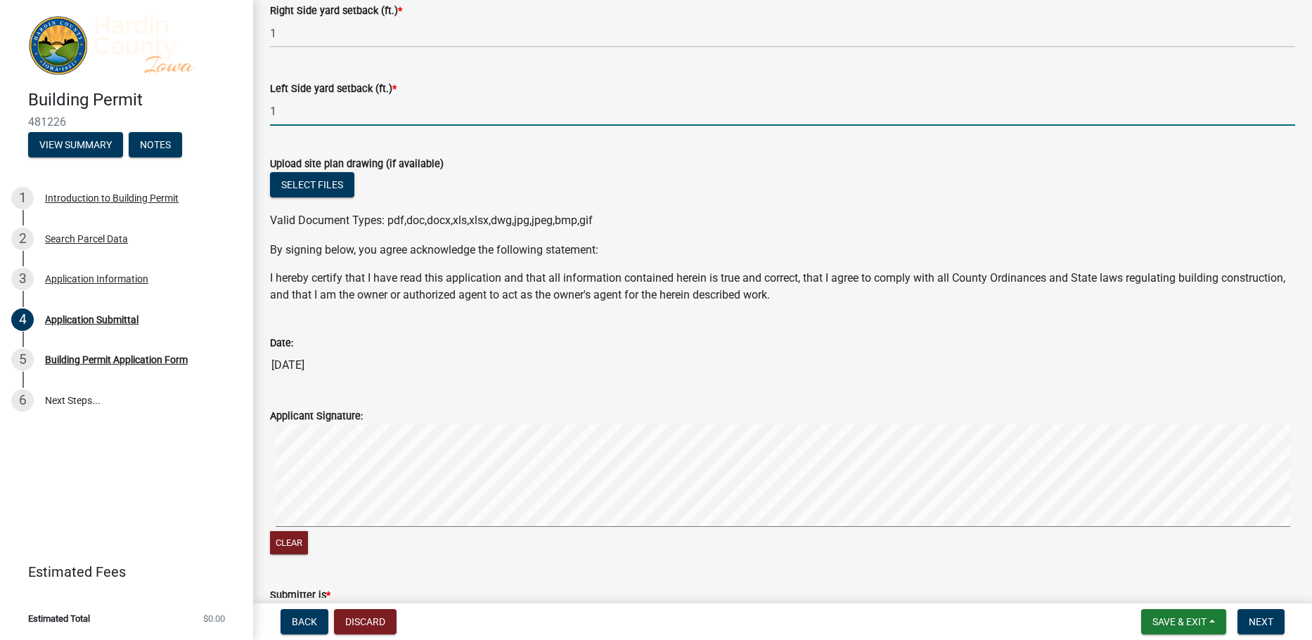
scroll to position [1055, 0]
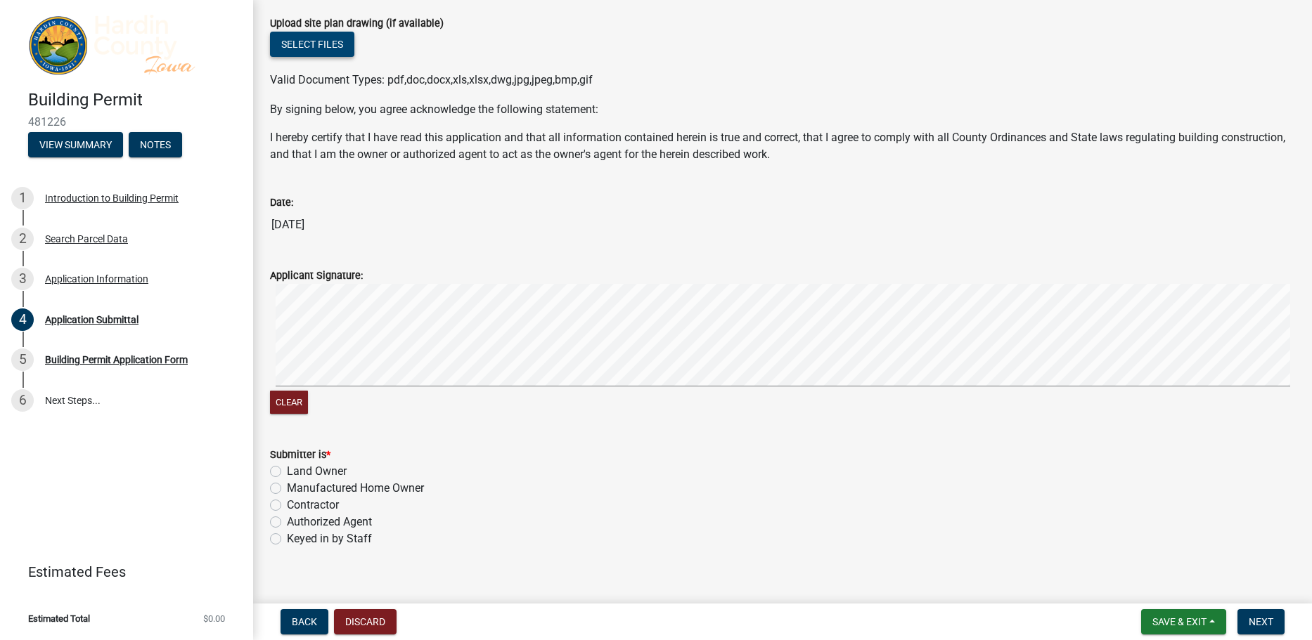
type input "1"
click at [313, 53] on button "Select files" at bounding box center [312, 44] width 84 height 25
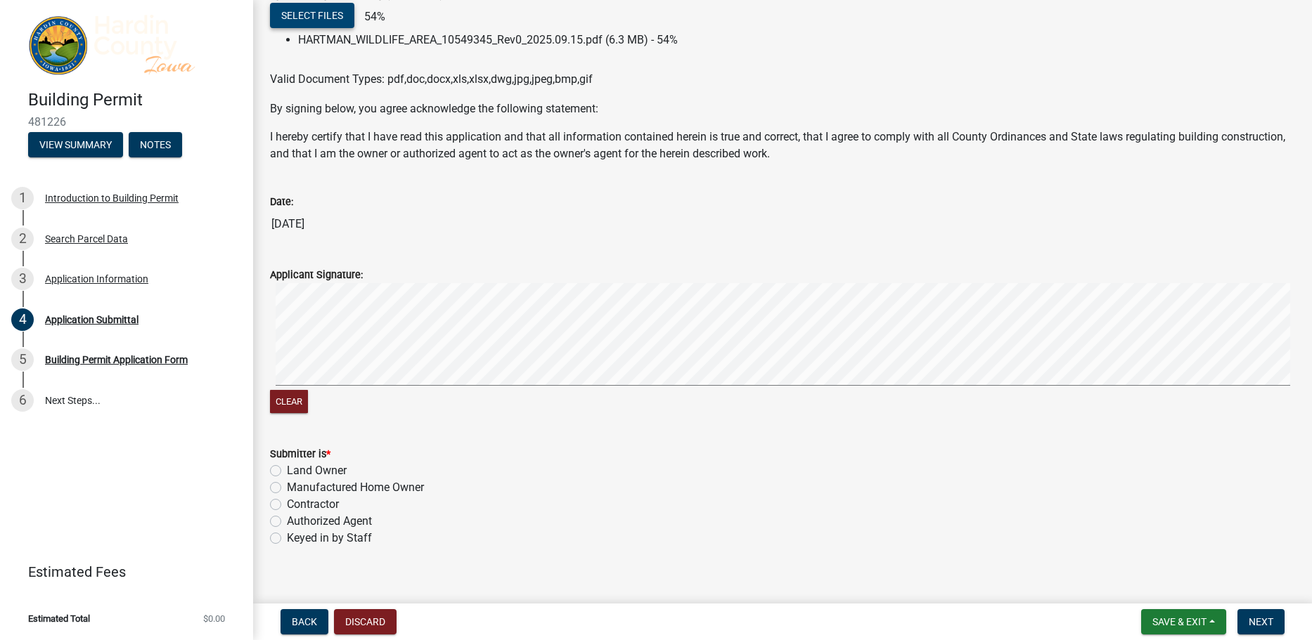
scroll to position [1100, 0]
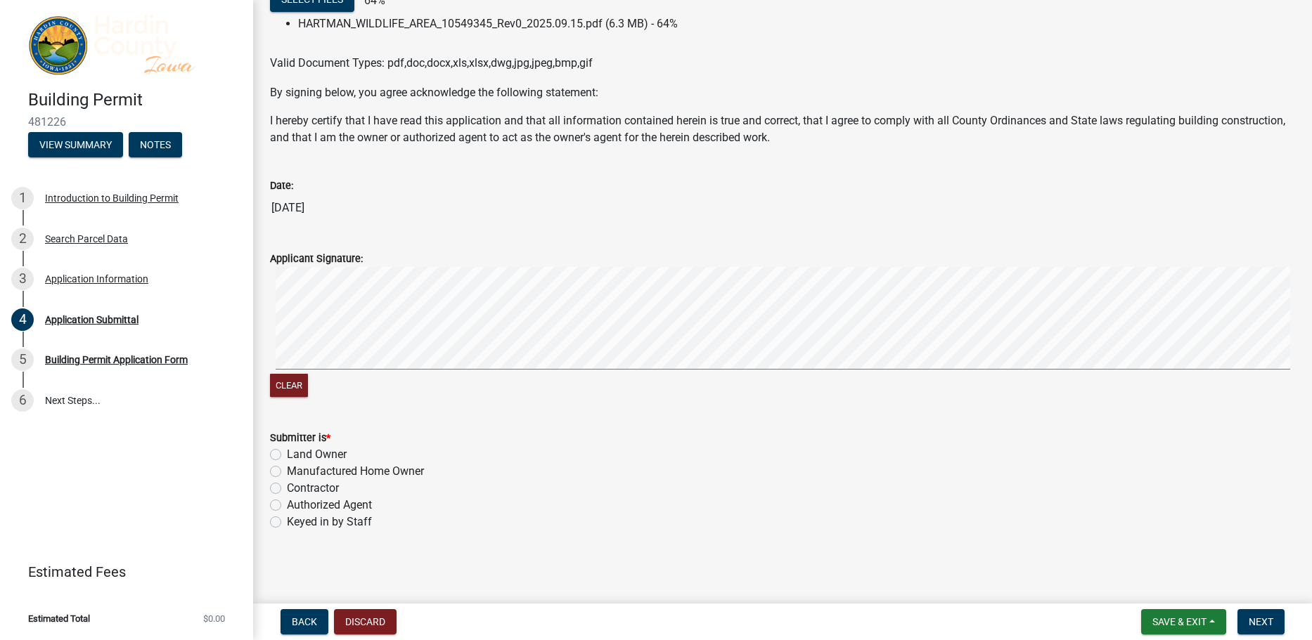
click at [321, 508] on label "Authorized Agent" at bounding box center [329, 505] width 85 height 17
click at [296, 506] on input "Authorized Agent" at bounding box center [291, 501] width 9 height 9
radio input "true"
click at [1262, 618] on span "Next" at bounding box center [1261, 622] width 25 height 11
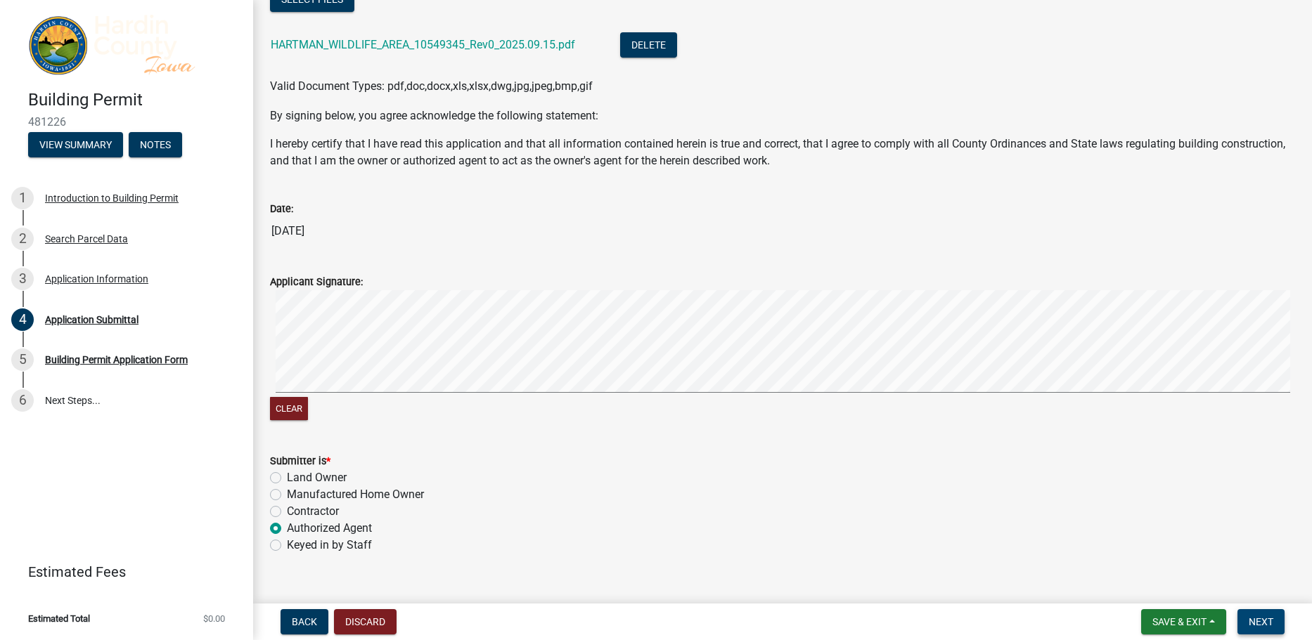
click at [1262, 619] on span "Next" at bounding box center [1261, 622] width 25 height 11
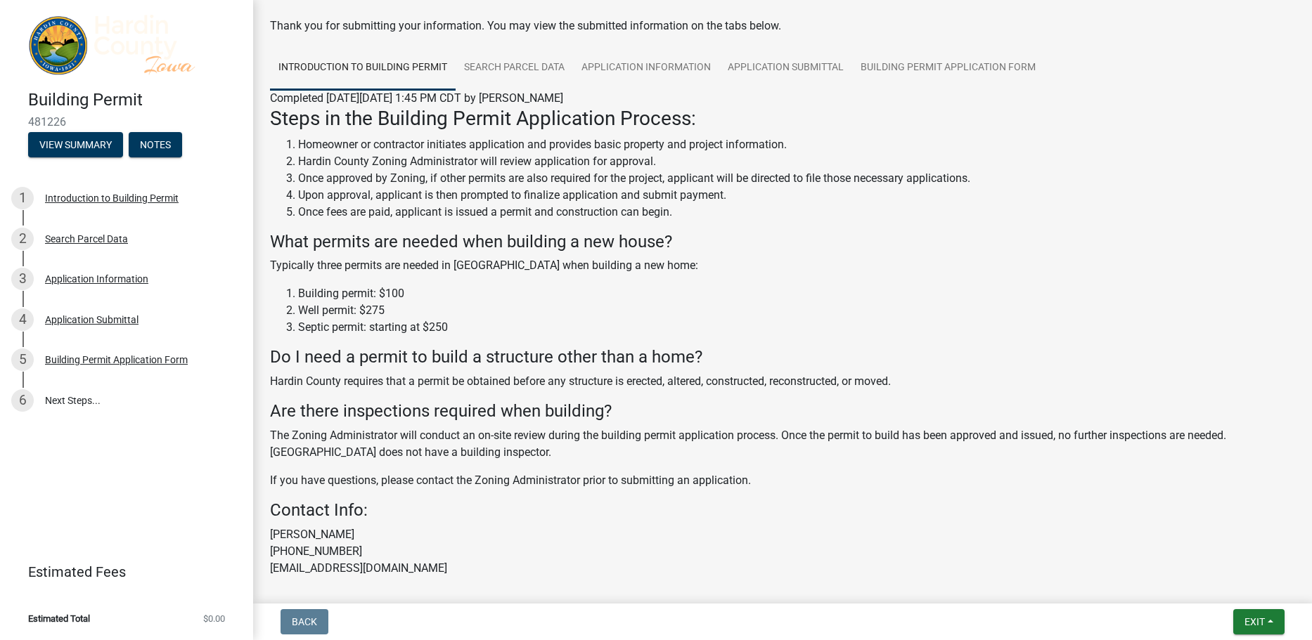
scroll to position [0, 0]
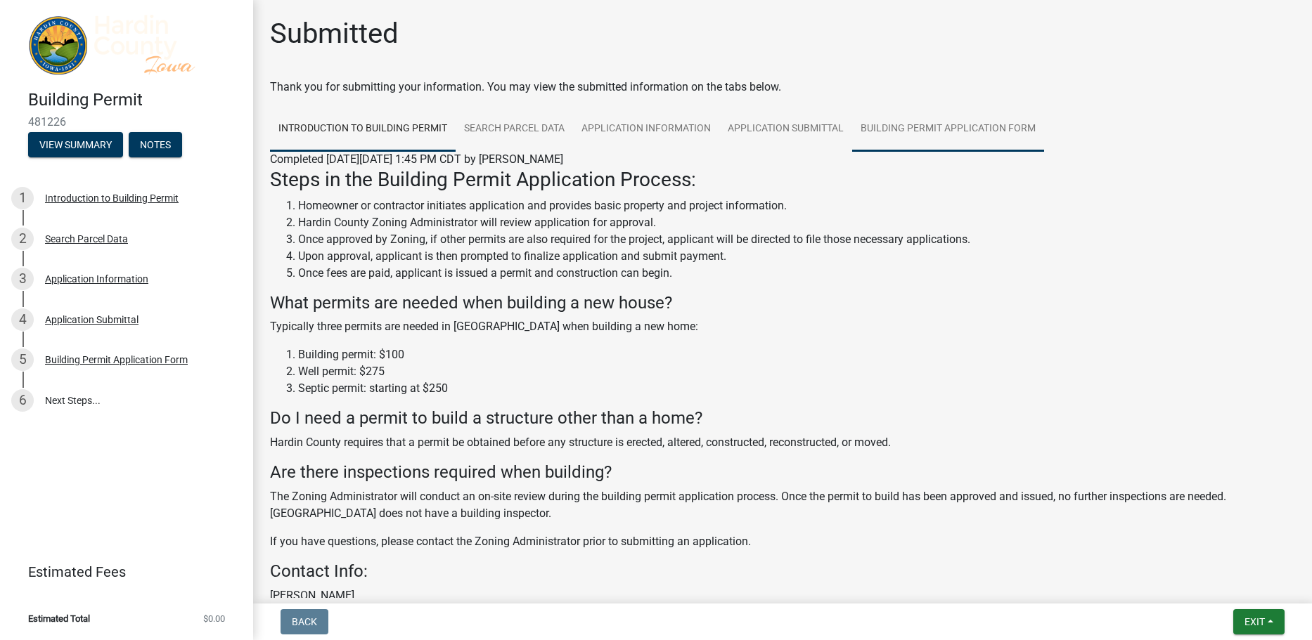
click at [872, 130] on link "Building Permit Application Form" at bounding box center [948, 129] width 192 height 45
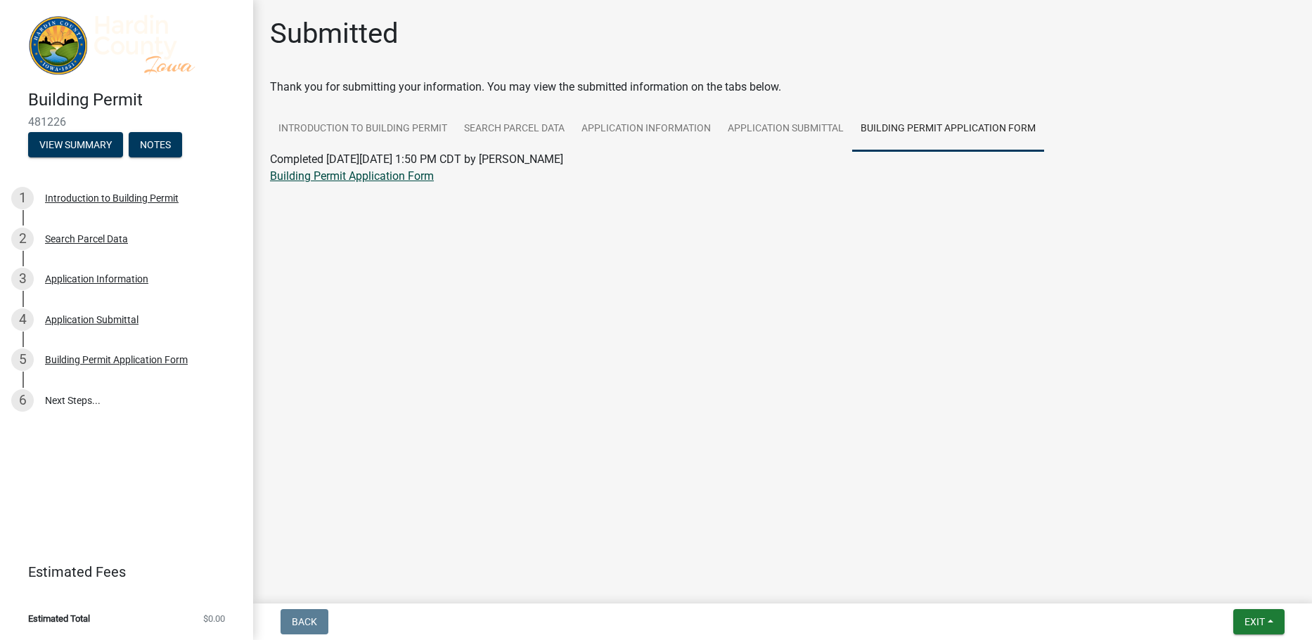
click at [405, 176] on link "Building Permit Application Form" at bounding box center [352, 175] width 164 height 13
